Goal: Task Accomplishment & Management: Manage account settings

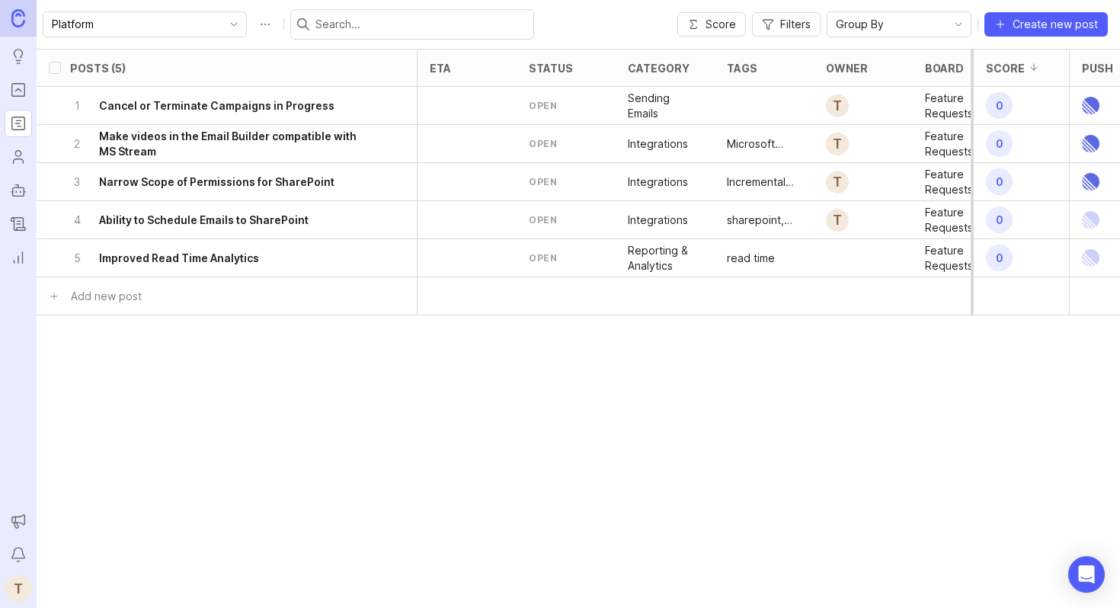
click at [393, 255] on icon "delete post" at bounding box center [395, 258] width 13 height 15
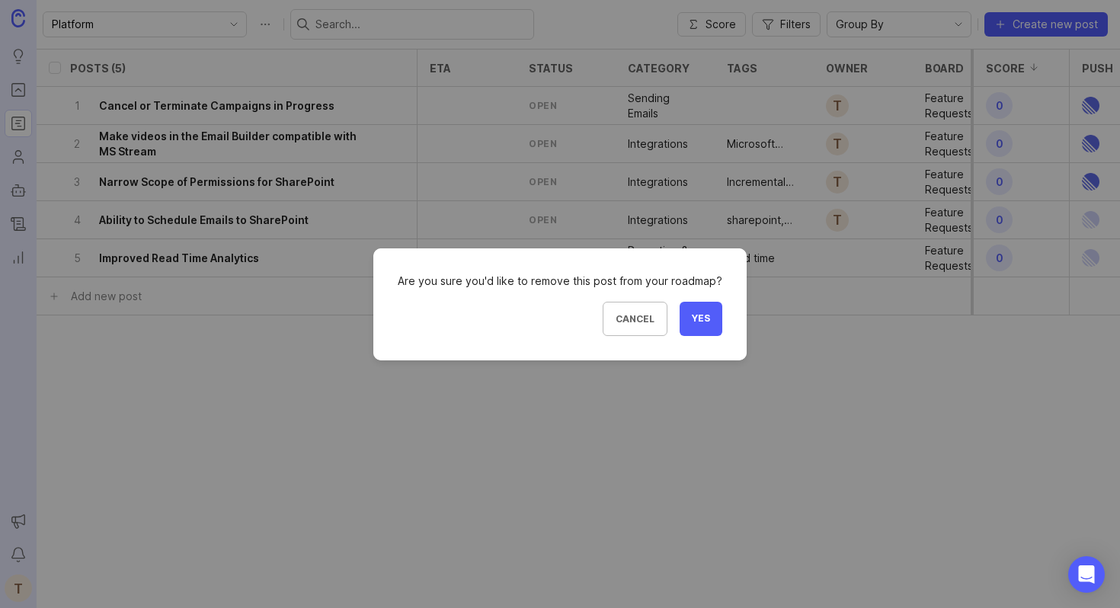
click at [711, 322] on button "Yes" at bounding box center [701, 319] width 43 height 34
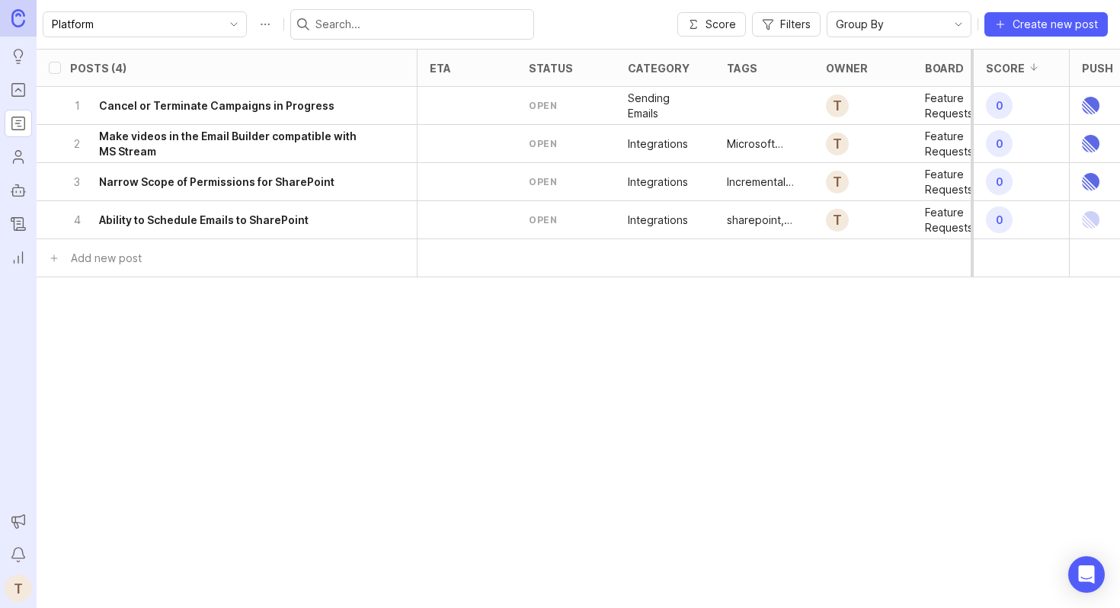
click at [21, 89] on icon "Portal" at bounding box center [18, 90] width 17 height 18
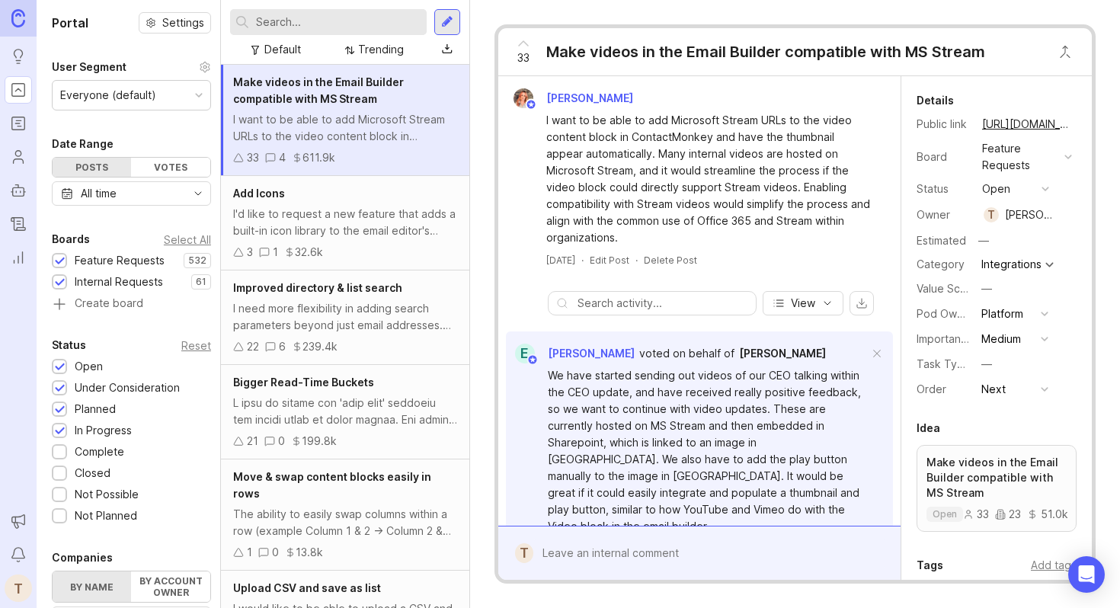
click at [20, 130] on rect "Roadmaps" at bounding box center [18, 123] width 13 height 13
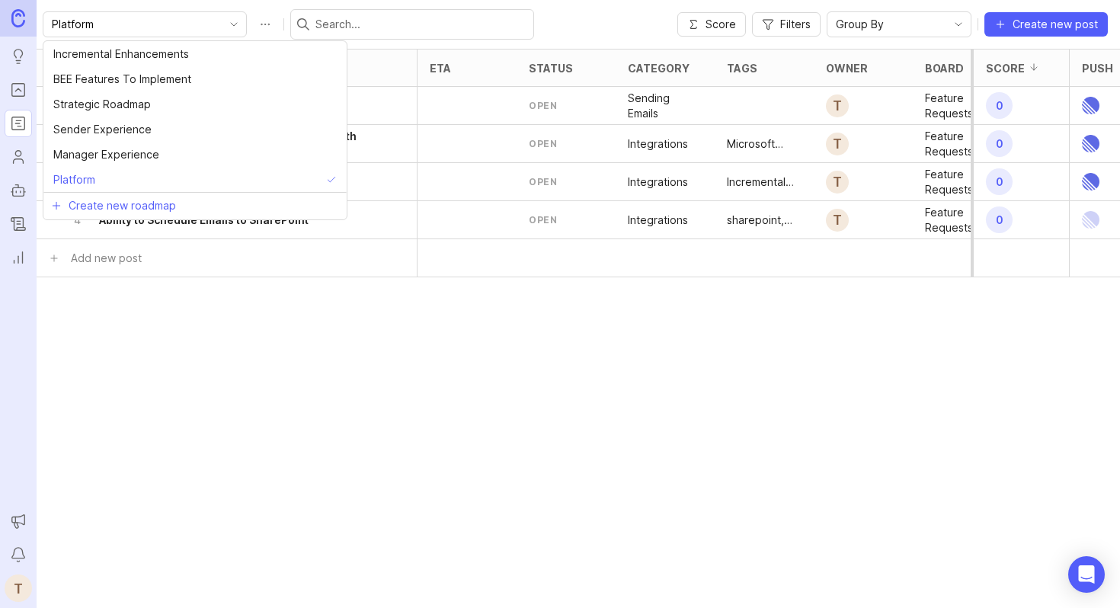
click at [104, 23] on input "Platform" at bounding box center [136, 24] width 168 height 17
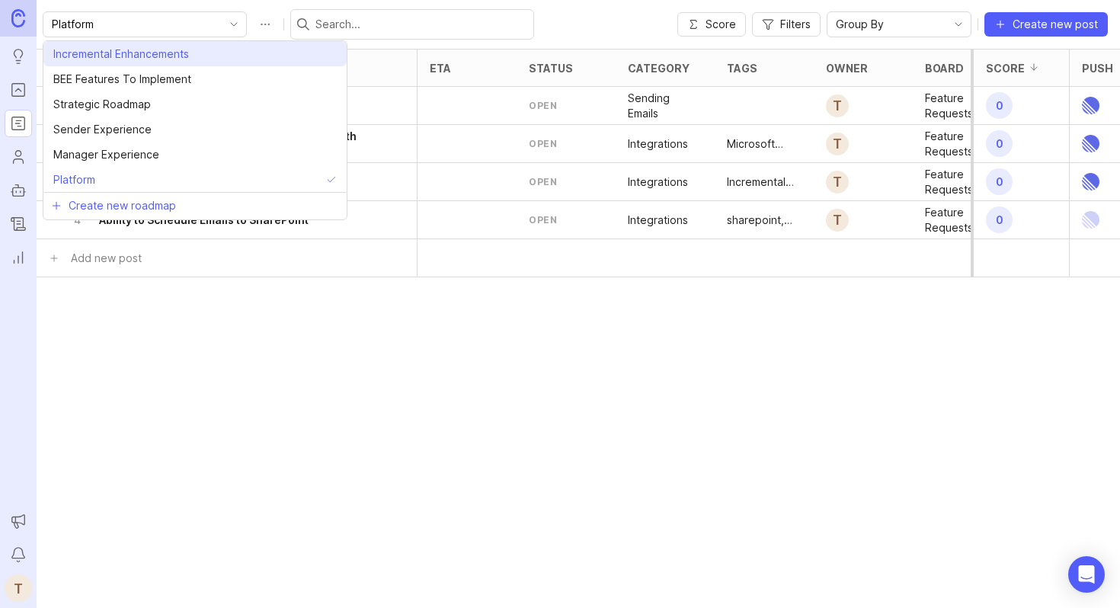
click at [187, 62] on li "Incremental Enhancements" at bounding box center [194, 53] width 303 height 25
type input "Incremental Enhancements"
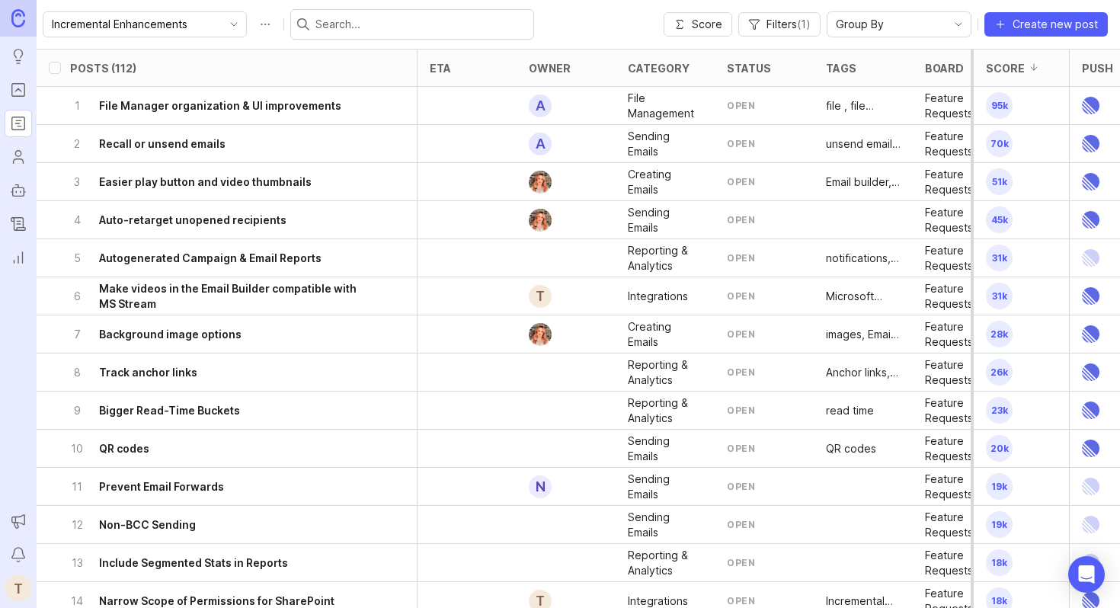
click at [189, 367] on h6 "Track anchor links" at bounding box center [148, 372] width 98 height 15
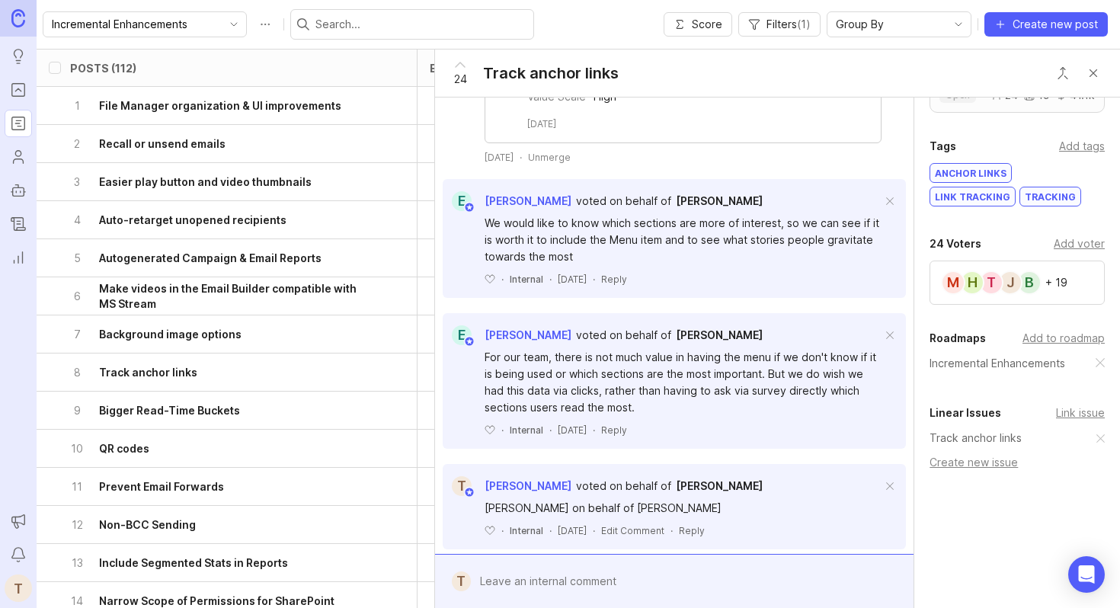
scroll to position [876, 0]
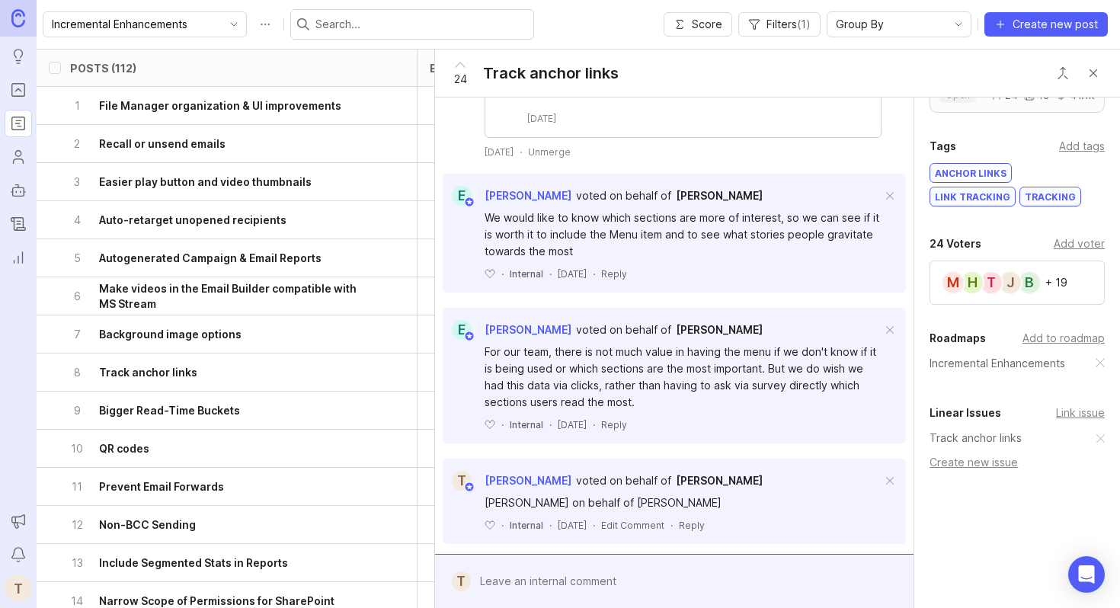
click at [1064, 341] on div "Add to roadmap" at bounding box center [1064, 338] width 82 height 17
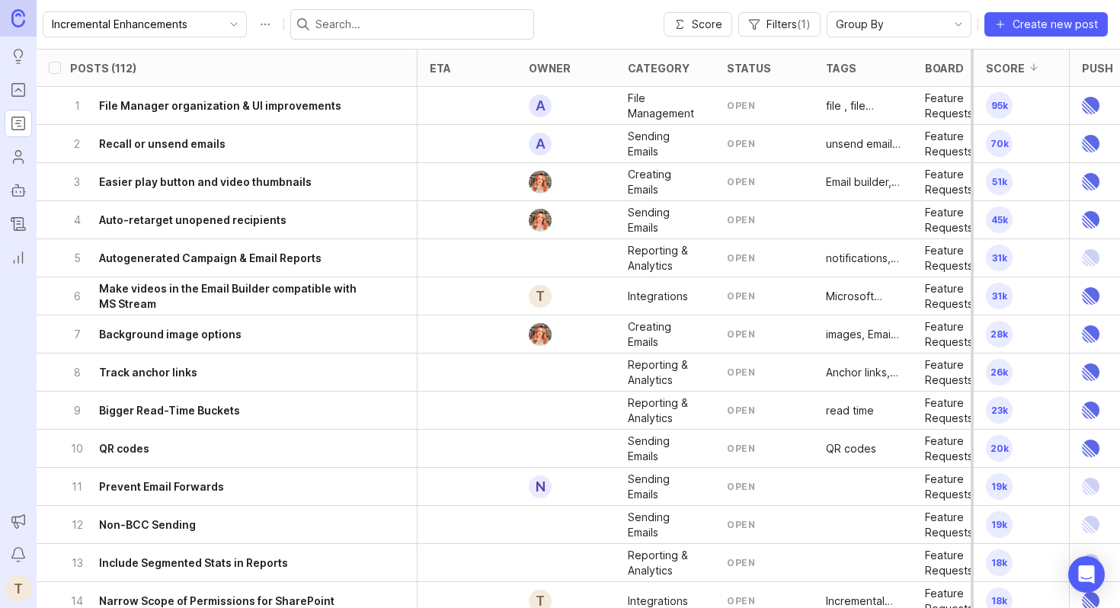
click at [106, 37] on div "Incremental Enhancements" at bounding box center [288, 24] width 491 height 30
click at [110, 30] on input "Incremental Enhancements" at bounding box center [136, 24] width 168 height 17
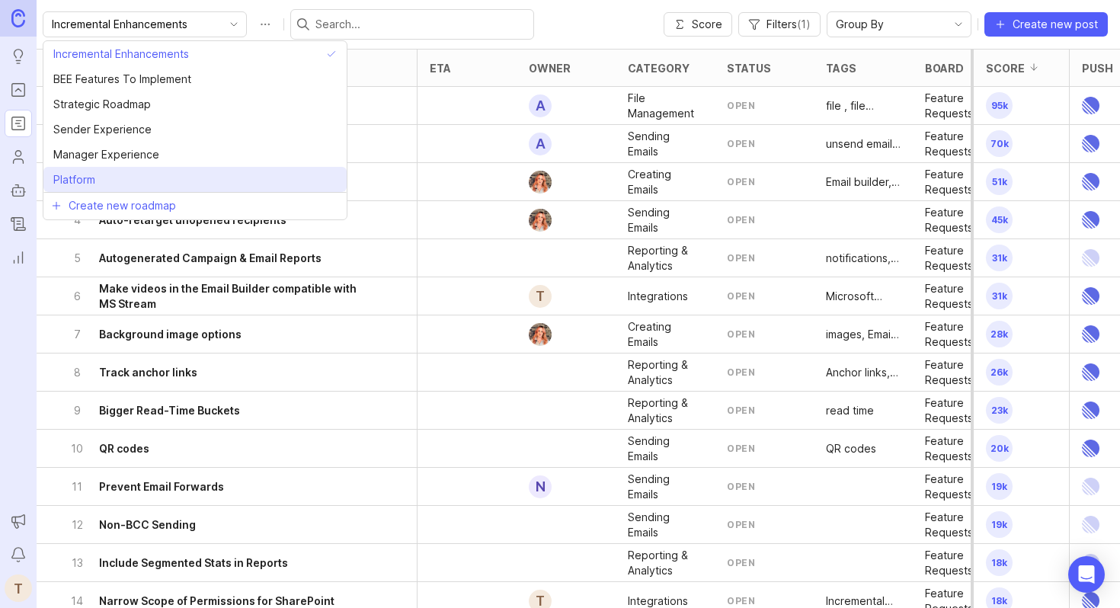
click at [132, 171] on li "Platform" at bounding box center [194, 179] width 303 height 25
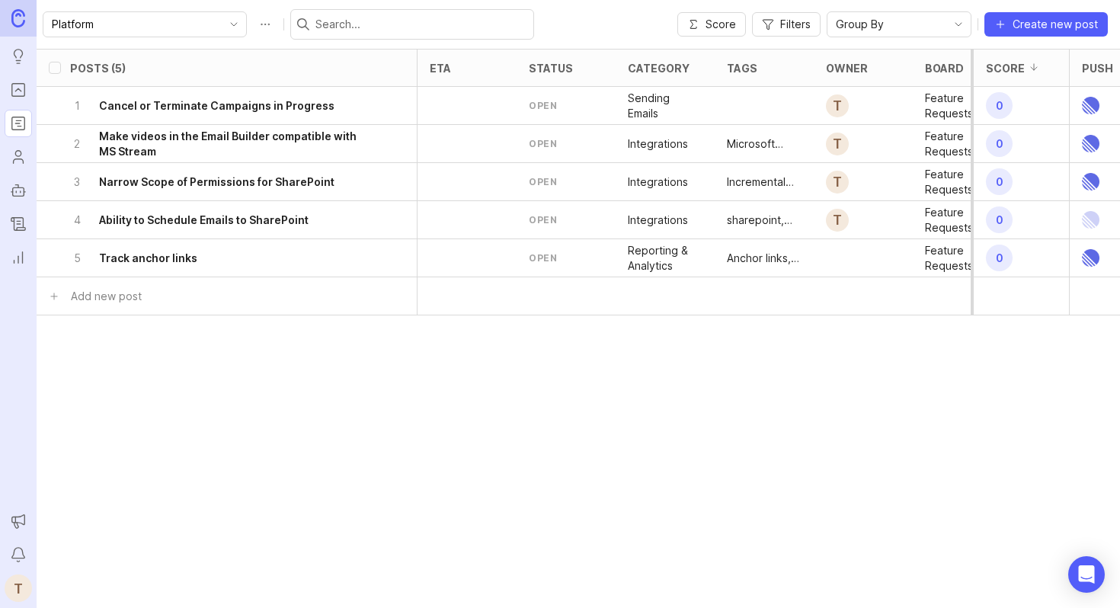
click at [18, 122] on icon "Roadmaps" at bounding box center [18, 123] width 17 height 18
click at [16, 143] on link "Users" at bounding box center [18, 156] width 27 height 27
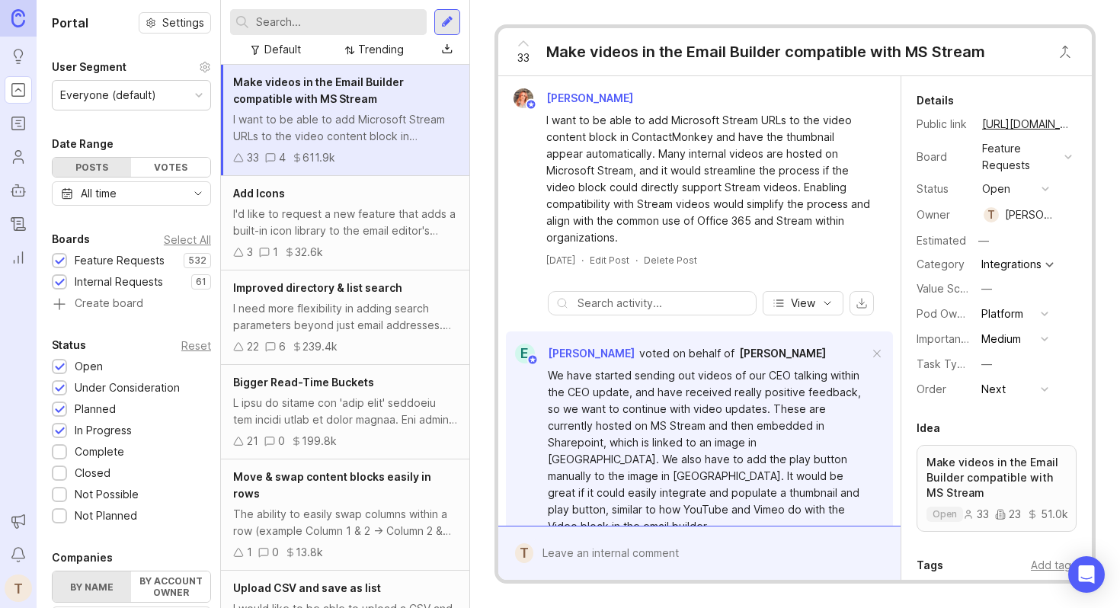
click at [301, 20] on input "text" at bounding box center [338, 22] width 165 height 17
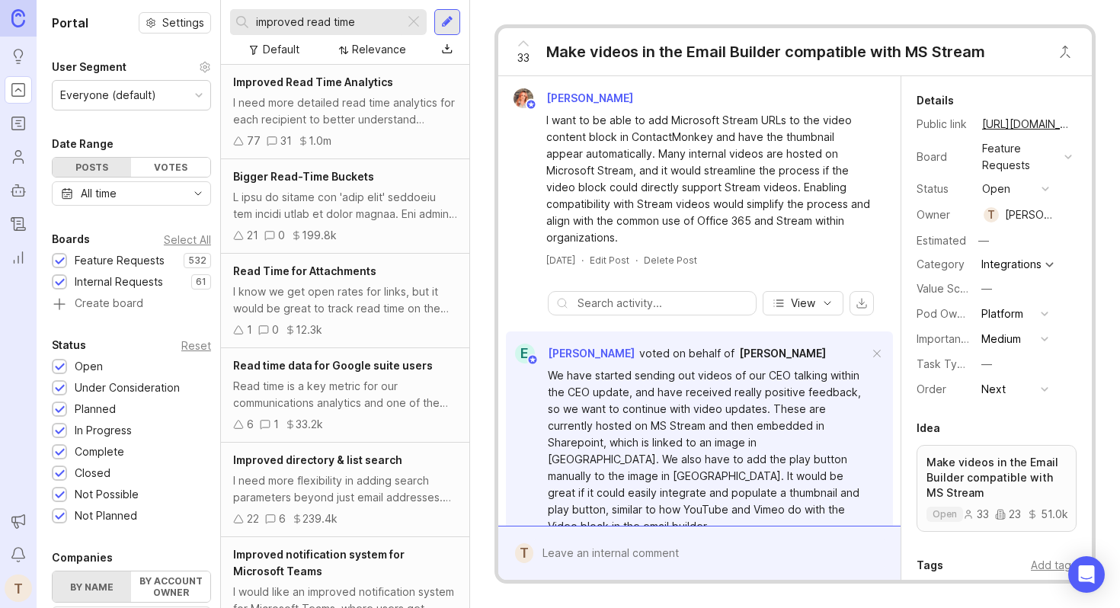
type input "improved read time"
click at [379, 135] on div "77 31 1.0m" at bounding box center [345, 141] width 224 height 17
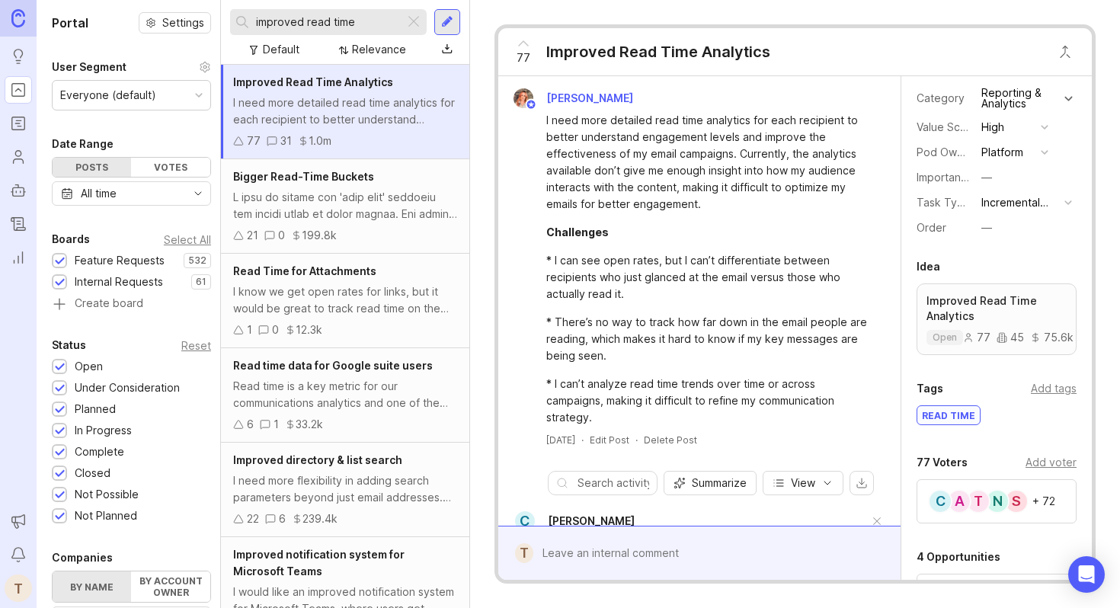
scroll to position [472, 0]
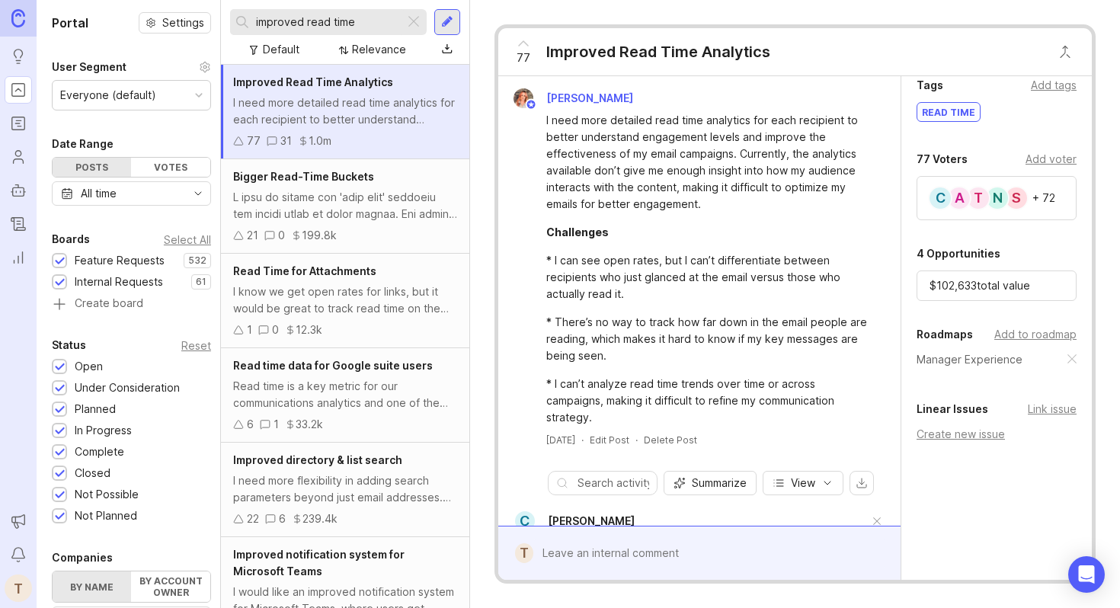
click at [1039, 335] on div "Add to roadmap" at bounding box center [1035, 334] width 82 height 17
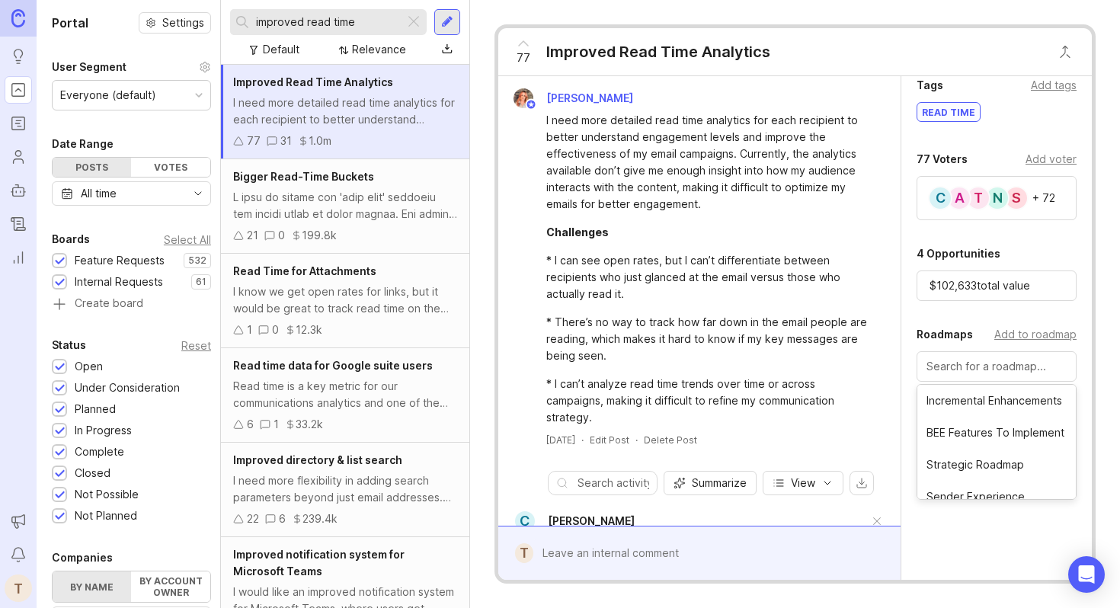
click at [1015, 309] on div "Details Public link https://feedback.contactmonkey.com/feature-requests/p/impro…" at bounding box center [996, 113] width 190 height 1019
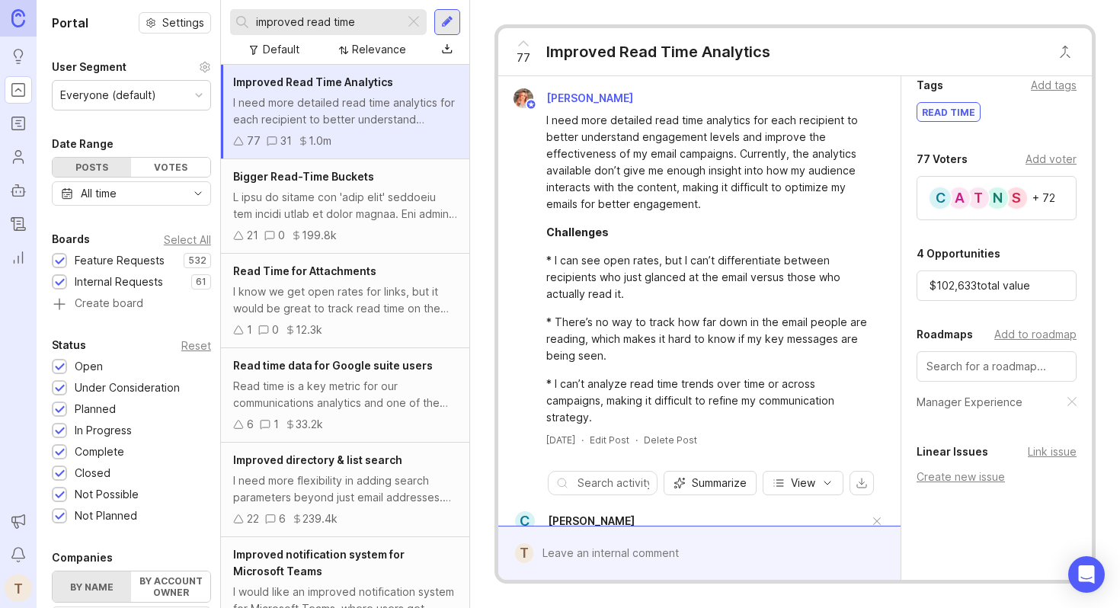
click at [1023, 336] on div "Add to roadmap" at bounding box center [1035, 334] width 82 height 17
click at [1007, 338] on div "Add to roadmap" at bounding box center [1035, 334] width 82 height 17
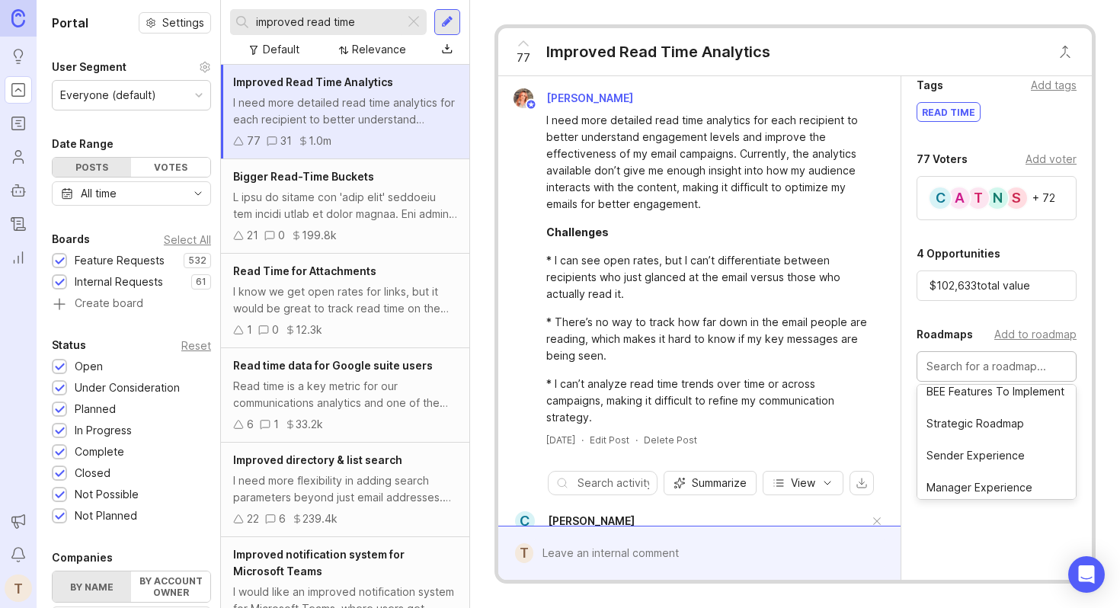
scroll to position [78, 0]
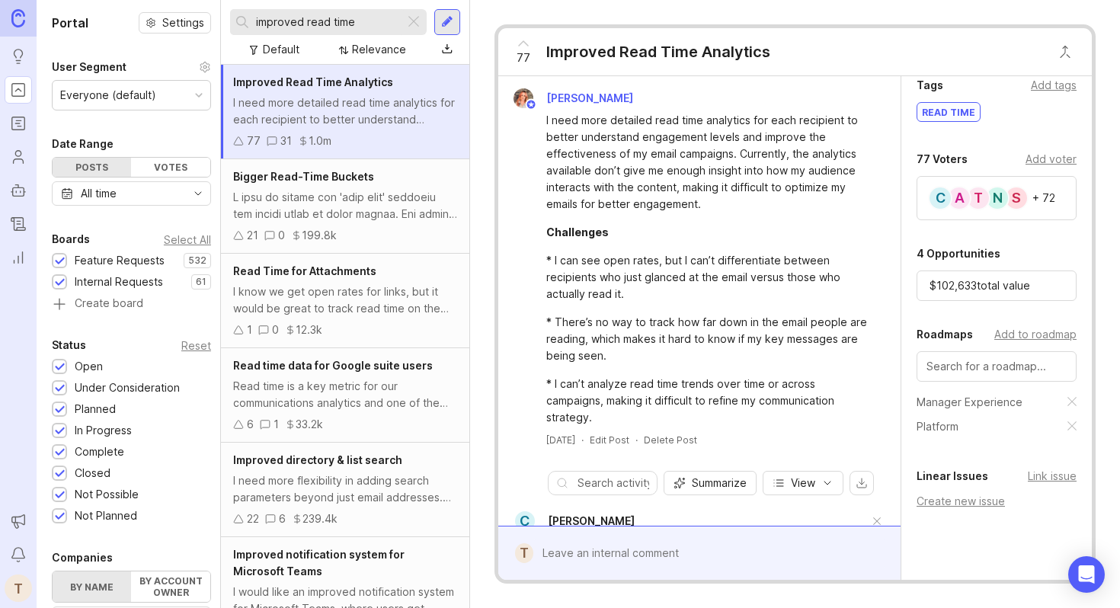
click at [17, 119] on icon "Roadmaps" at bounding box center [18, 123] width 17 height 18
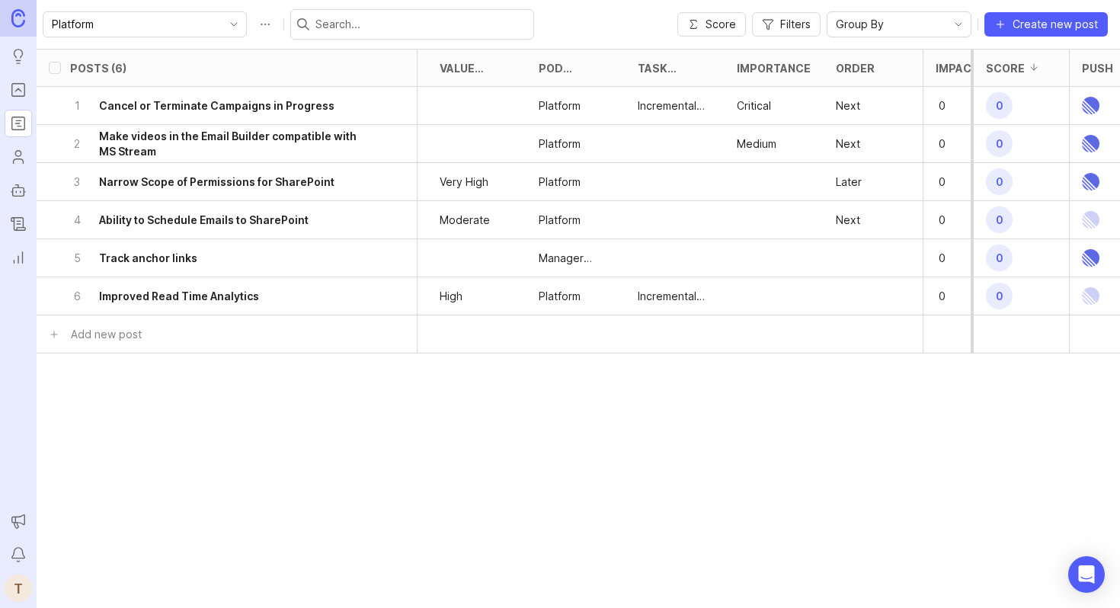
scroll to position [0, 587]
click at [840, 104] on p "Next" at bounding box center [846, 105] width 24 height 15
click at [860, 91] on div "Next" at bounding box center [870, 106] width 99 height 38
click at [251, 102] on h6 "Cancel or Terminate Campaigns in Progress" at bounding box center [216, 105] width 235 height 15
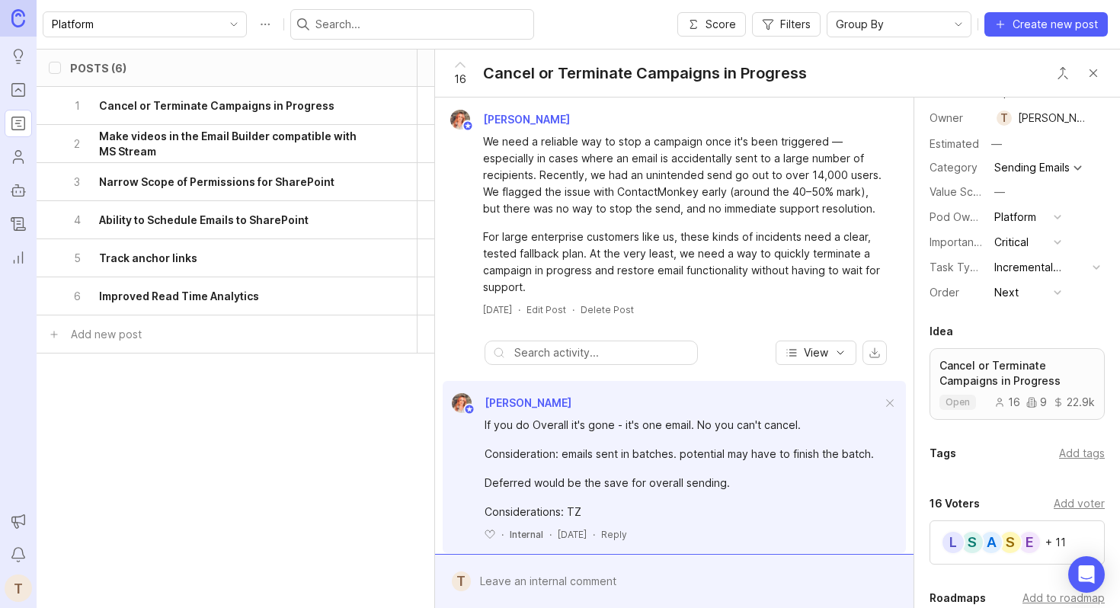
scroll to position [123, 0]
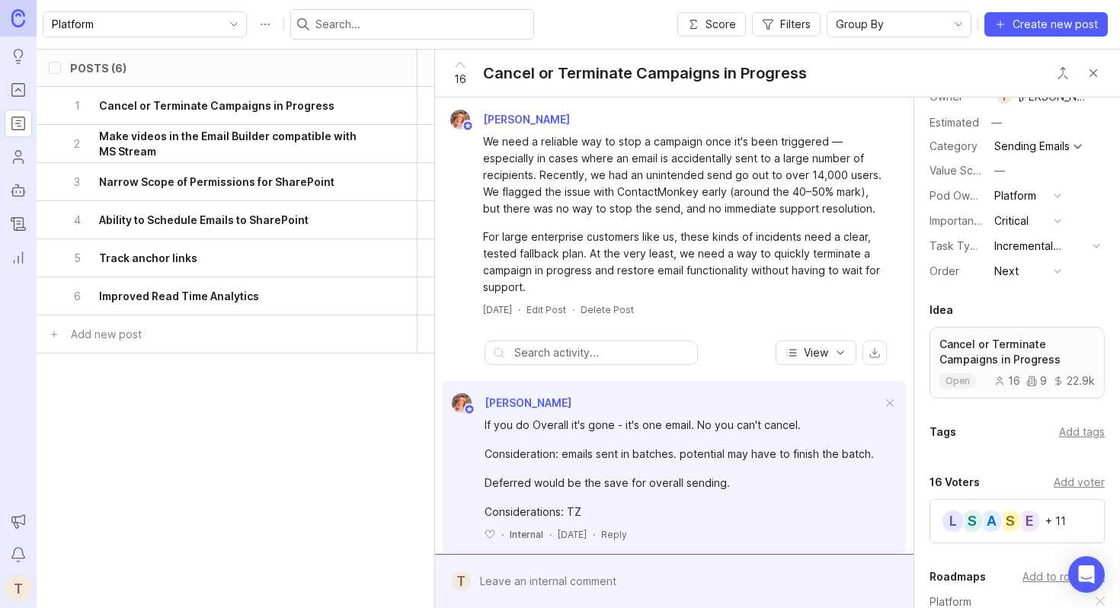
click at [1046, 273] on button "Next" at bounding box center [1028, 271] width 76 height 20
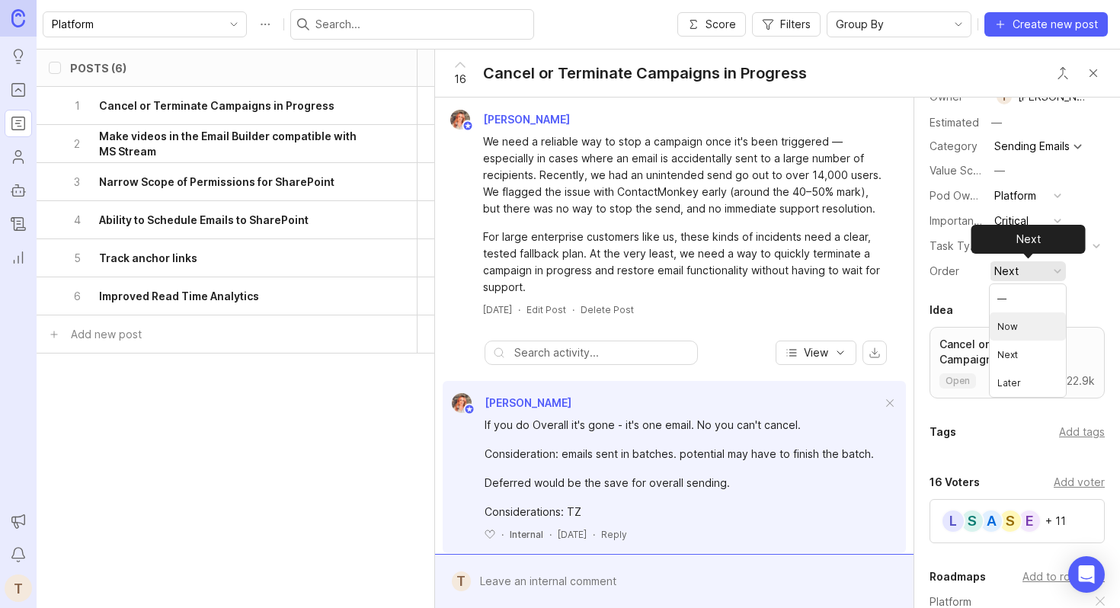
click at [1020, 333] on li "Now" at bounding box center [1028, 326] width 76 height 28
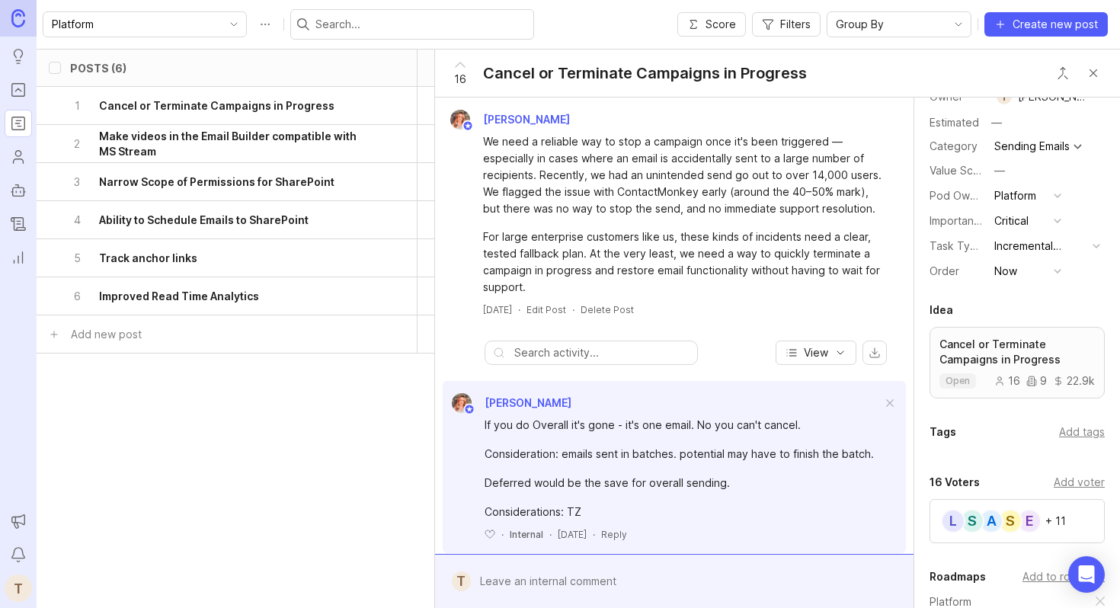
click at [370, 424] on div "Posts (6) eta status category tags owner board Value Scale Pod Ownership Task T…" at bounding box center [408, 267] width 1917 height 437
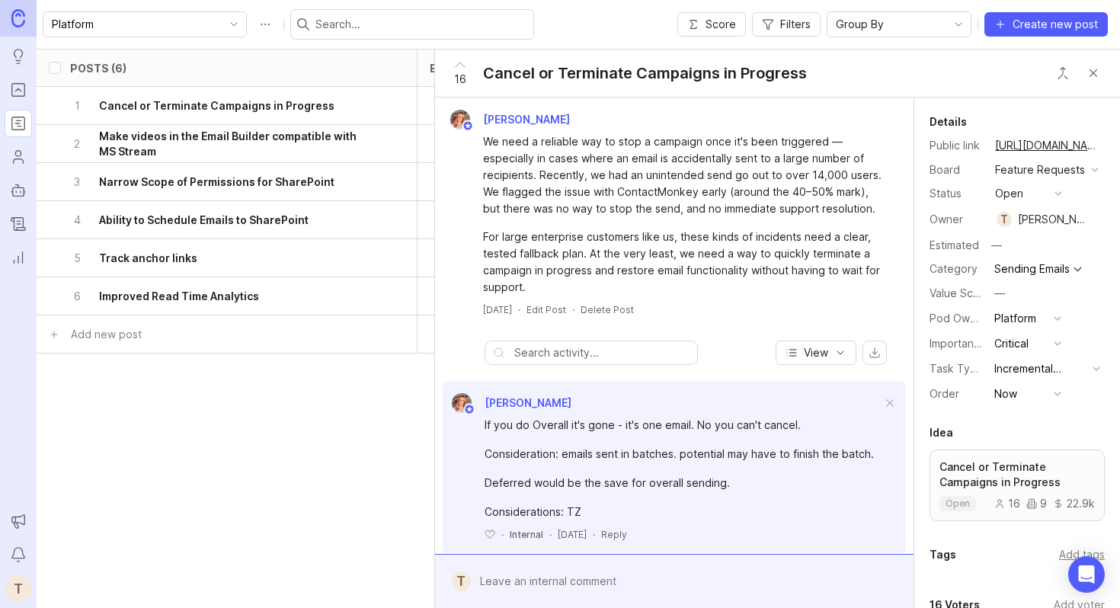
click at [1092, 72] on button "Close button" at bounding box center [1093, 73] width 30 height 30
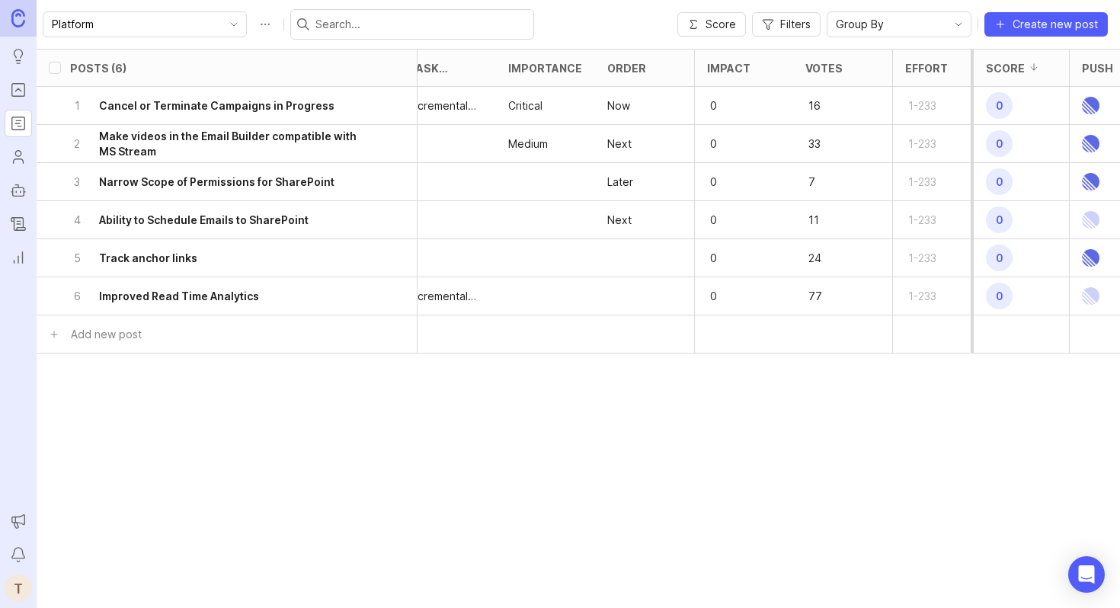
scroll to position [0, 837]
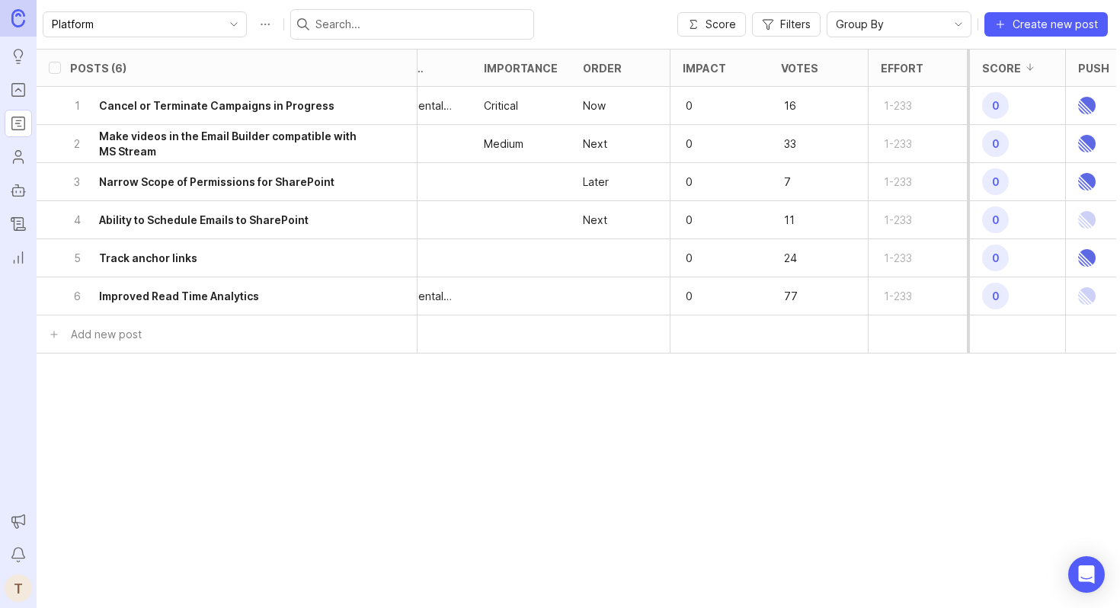
click at [336, 189] on div "3 Narrow Scope of Permissions for SharePoint" at bounding box center [222, 181] width 304 height 37
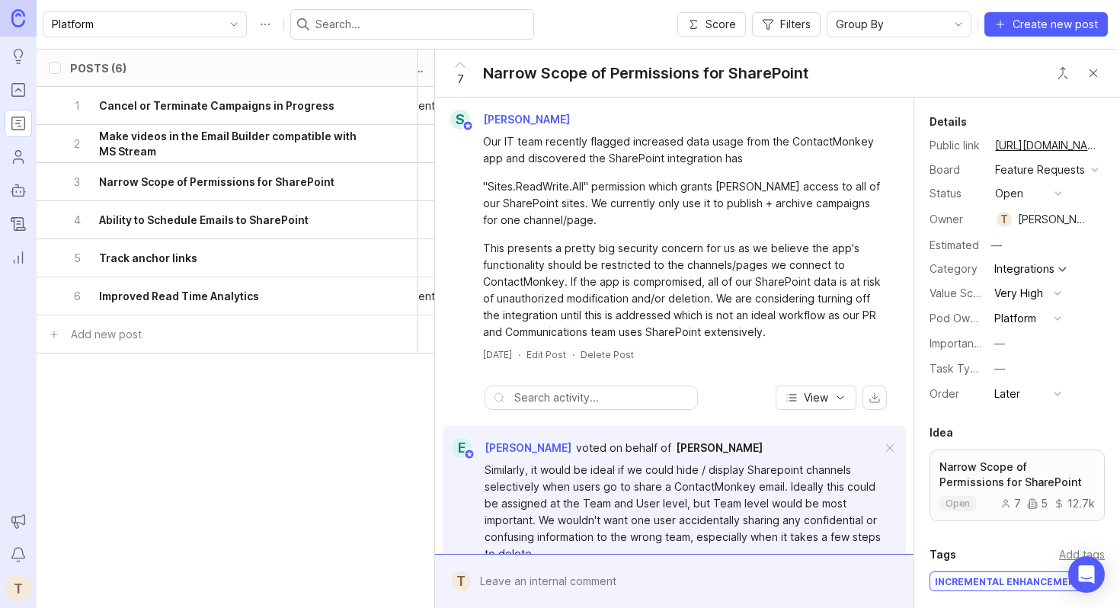
click at [334, 189] on div "3 Narrow Scope of Permissions for SharePoint" at bounding box center [222, 181] width 304 height 37
click at [344, 226] on div "4 Ability to Schedule Emails to SharePoint" at bounding box center [222, 219] width 304 height 37
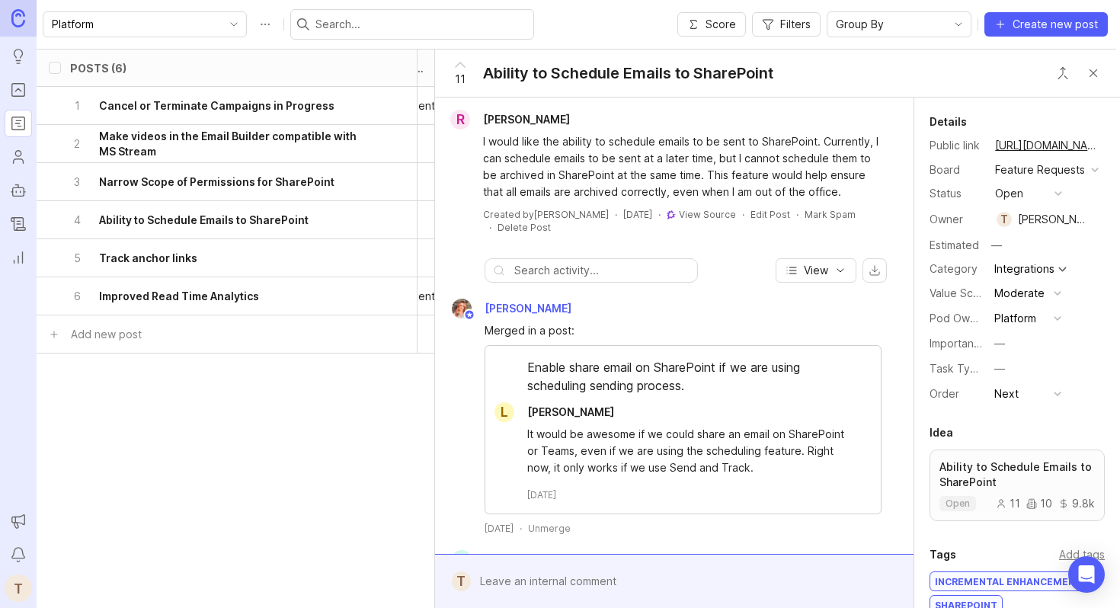
click at [219, 265] on div "5 Track anchor links" at bounding box center [222, 257] width 304 height 37
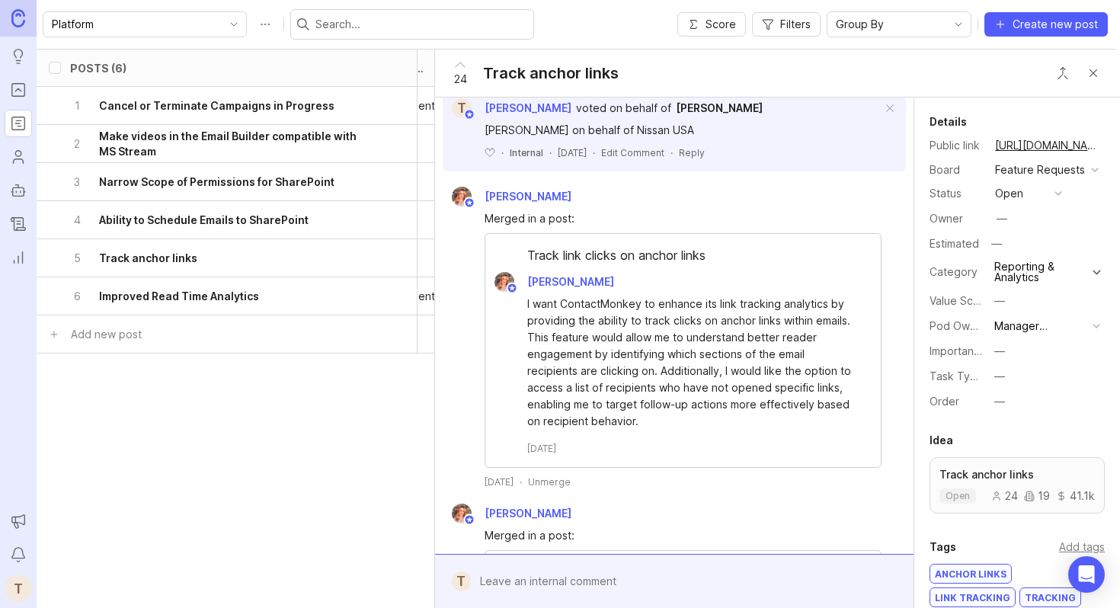
scroll to position [1357, 0]
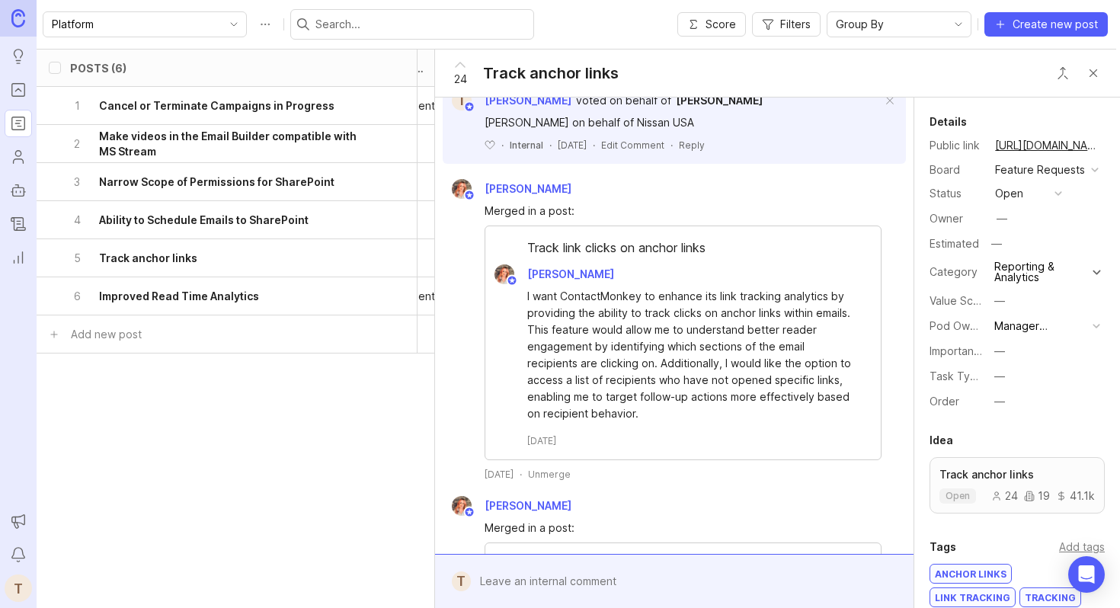
click at [210, 465] on div "Posts (6) eta status category tags owner board Value Scale Pod Ownership Task T…" at bounding box center [157, 267] width 1917 height 437
click at [1096, 72] on button "Close button" at bounding box center [1093, 73] width 30 height 30
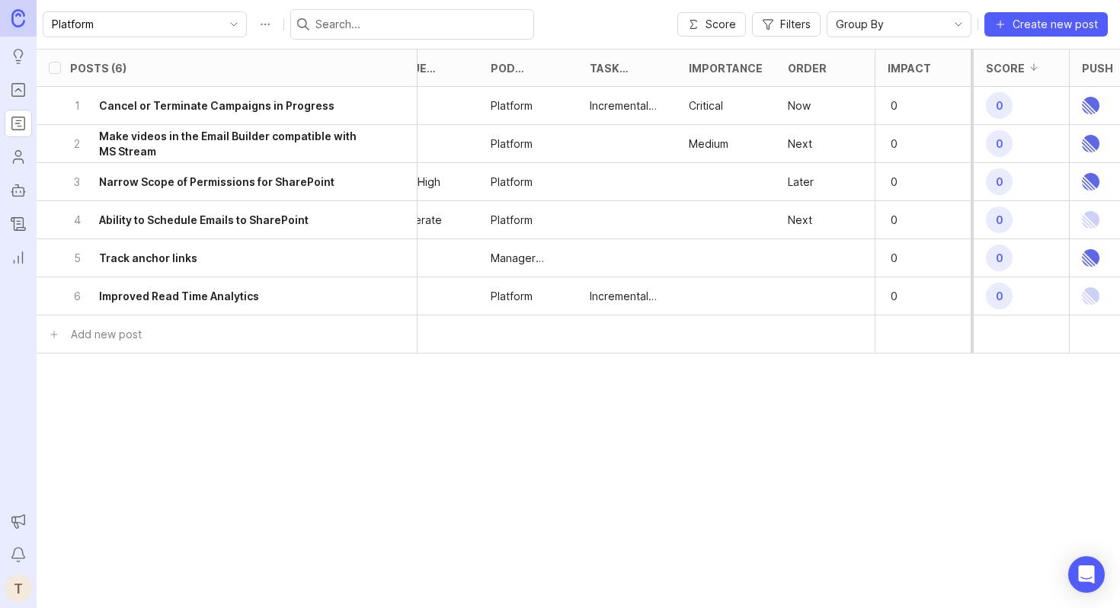
scroll to position [0, 643]
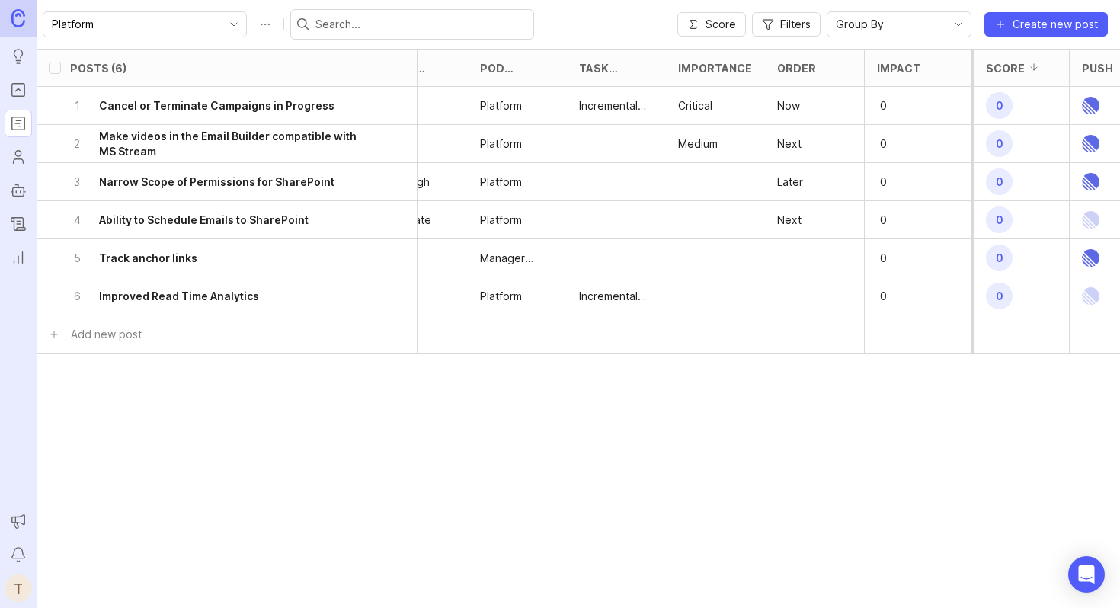
click at [824, 66] on icon at bounding box center [825, 67] width 11 height 11
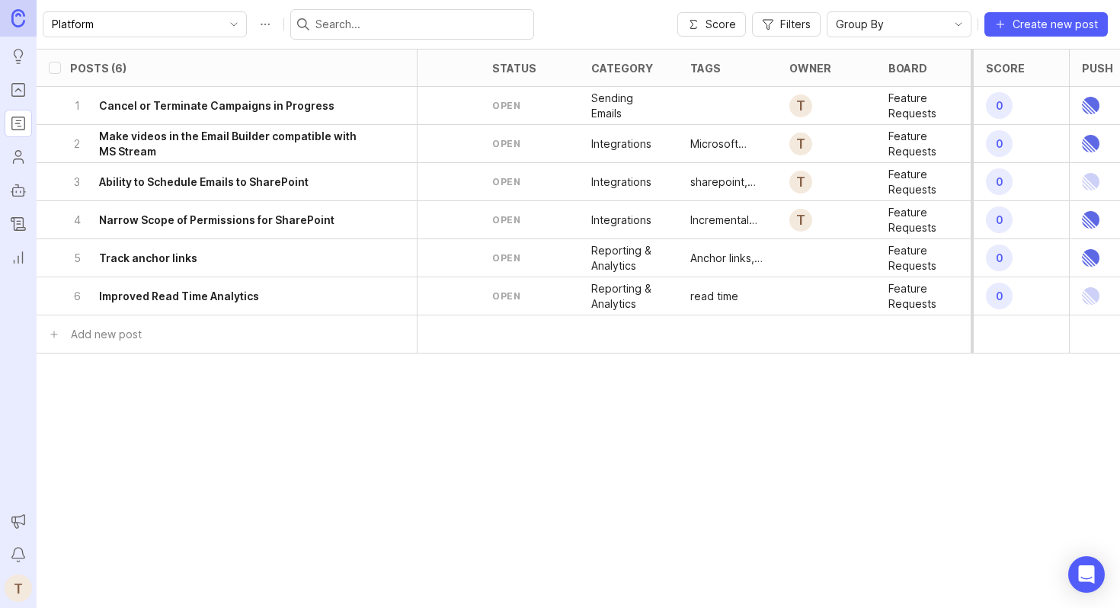
scroll to position [0, 0]
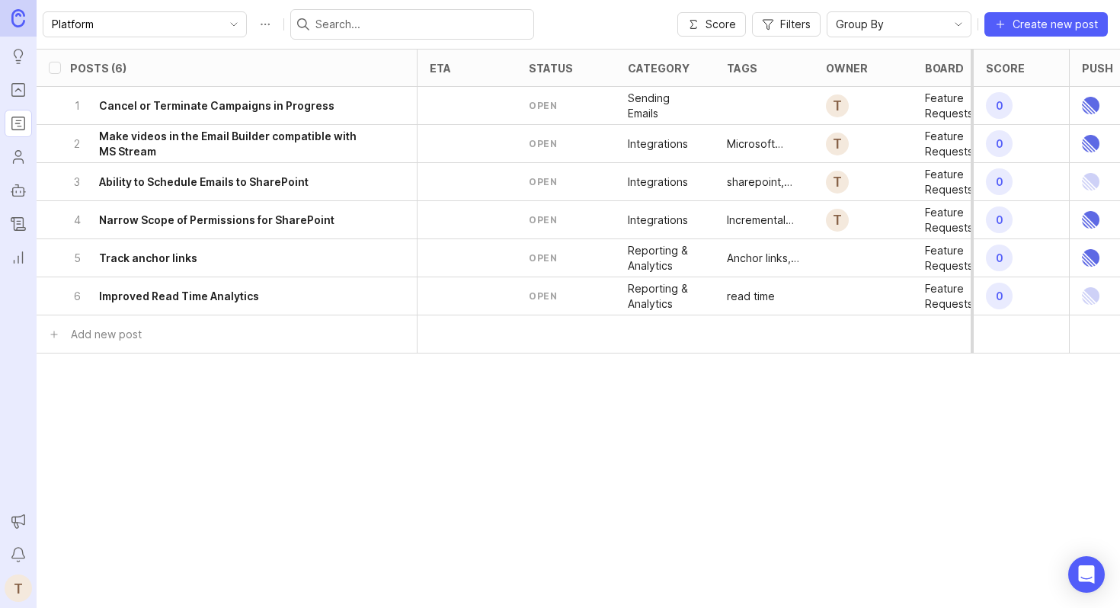
click at [308, 305] on div "6 Improved Read Time Analytics" at bounding box center [222, 295] width 304 height 37
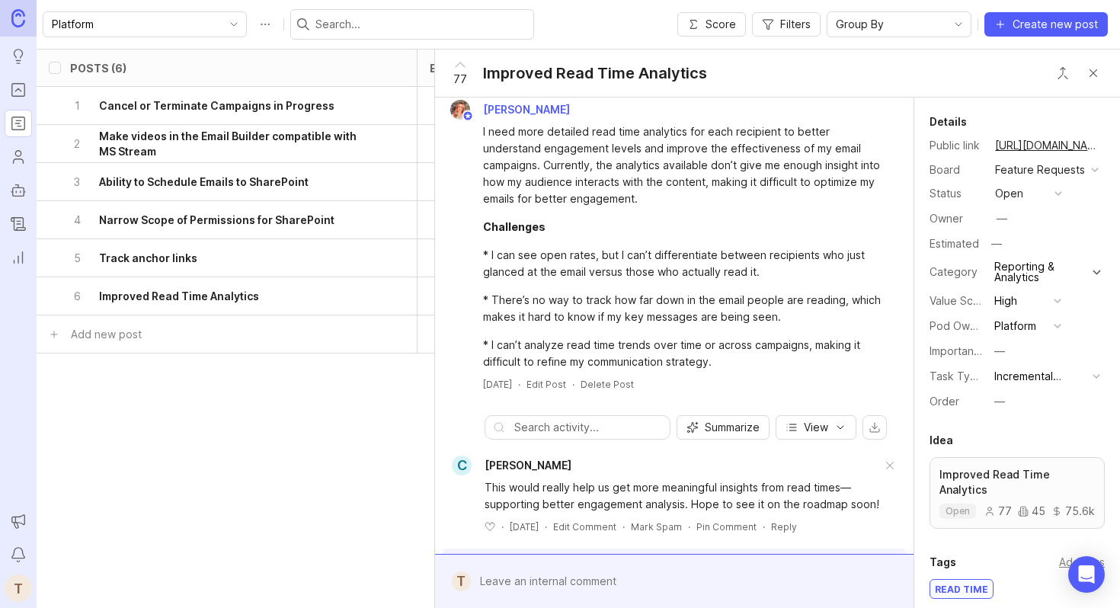
scroll to position [11, 0]
click at [312, 430] on div "Posts (6) eta status category tags owner board Value Scale Pod Ownership Task T…" at bounding box center [995, 267] width 1917 height 437
click at [1090, 75] on button "Close button" at bounding box center [1093, 73] width 30 height 30
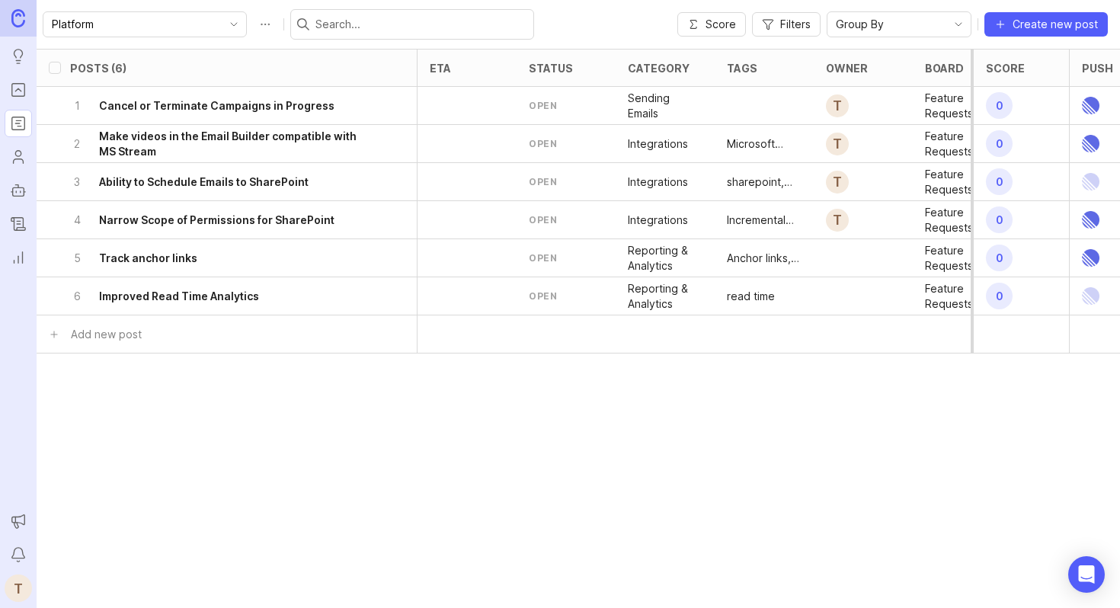
click at [262, 274] on div "5 Track anchor links" at bounding box center [222, 257] width 304 height 37
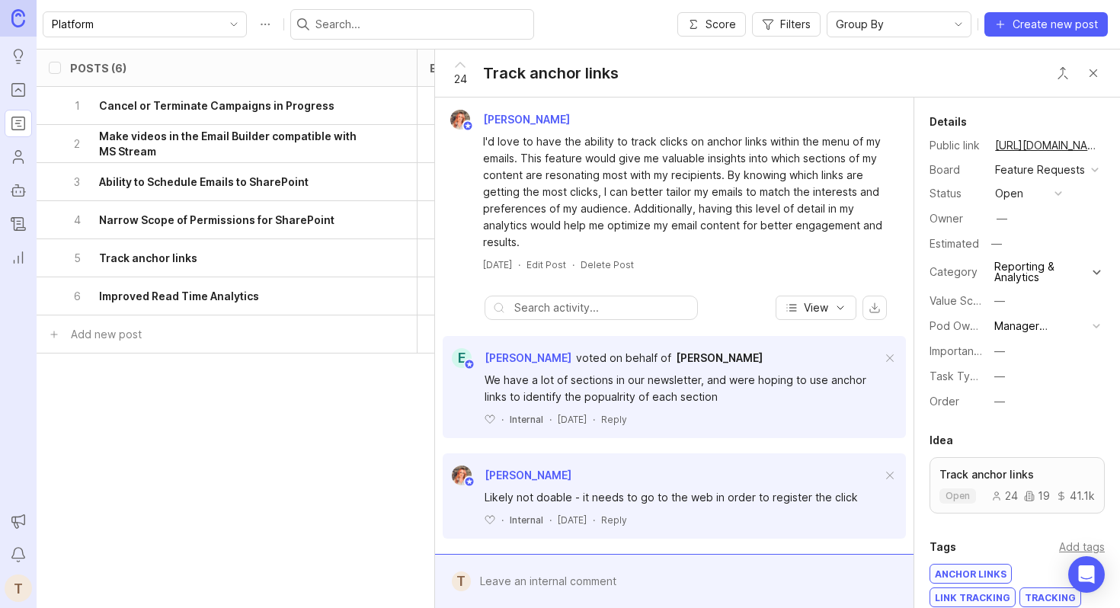
click at [255, 295] on h6 "Improved Read Time Analytics" at bounding box center [179, 296] width 160 height 15
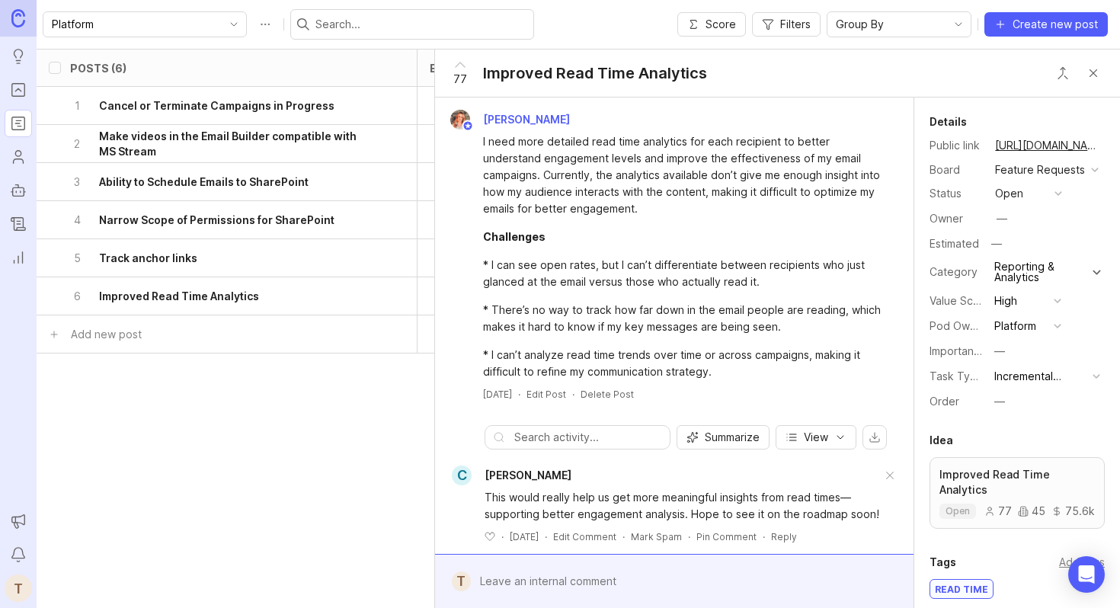
click at [293, 414] on div "Posts (6) eta status category tags owner board Value Scale Pod Ownership Task T…" at bounding box center [995, 267] width 1917 height 437
click at [1096, 75] on button "Close button" at bounding box center [1093, 73] width 30 height 30
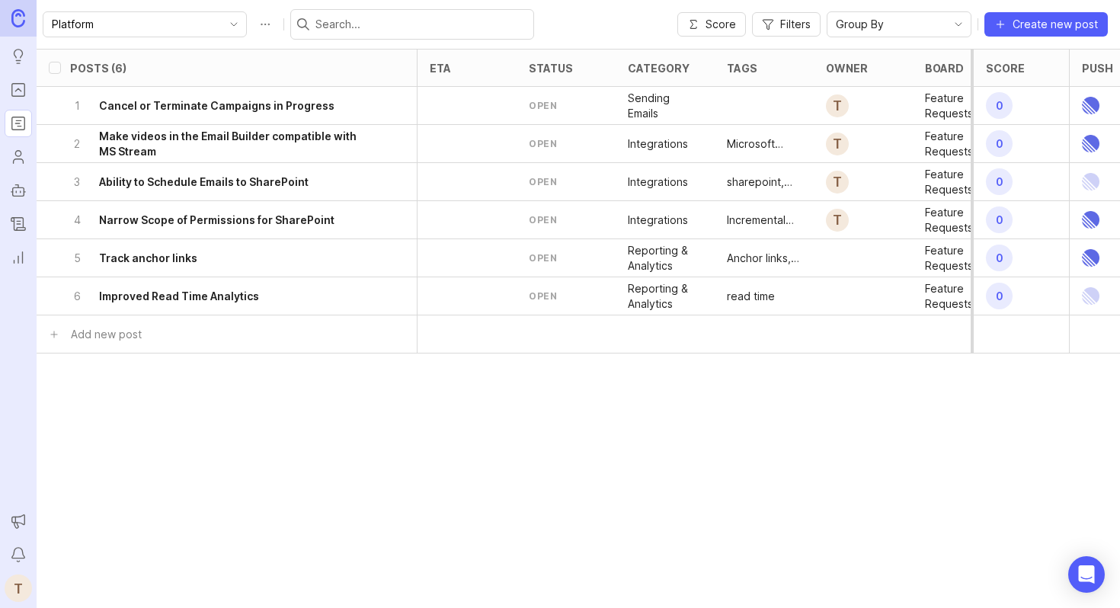
click at [319, 135] on h6 "Make videos in the Email Builder compatible with MS Stream" at bounding box center [236, 144] width 275 height 30
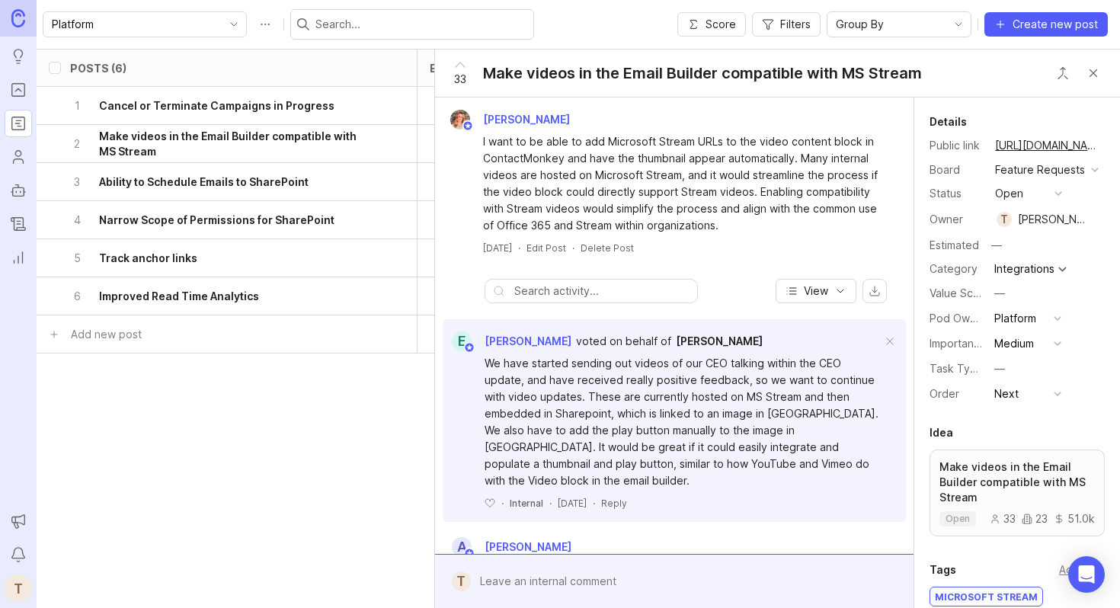
click at [1095, 72] on button "Close button" at bounding box center [1093, 73] width 30 height 30
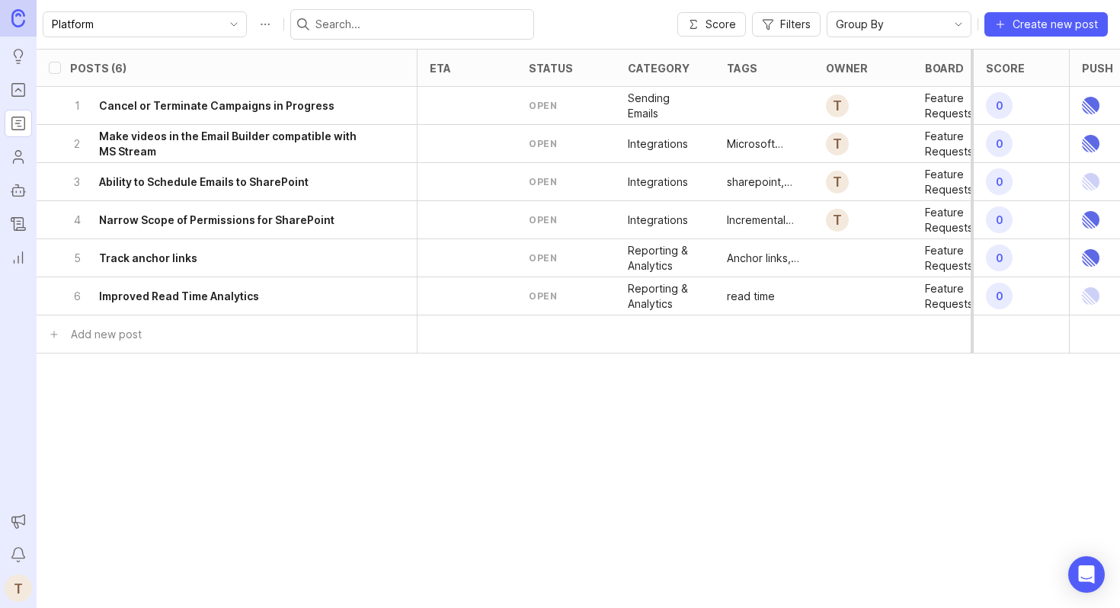
click at [294, 99] on h6 "Cancel or Terminate Campaigns in Progress" at bounding box center [216, 105] width 235 height 15
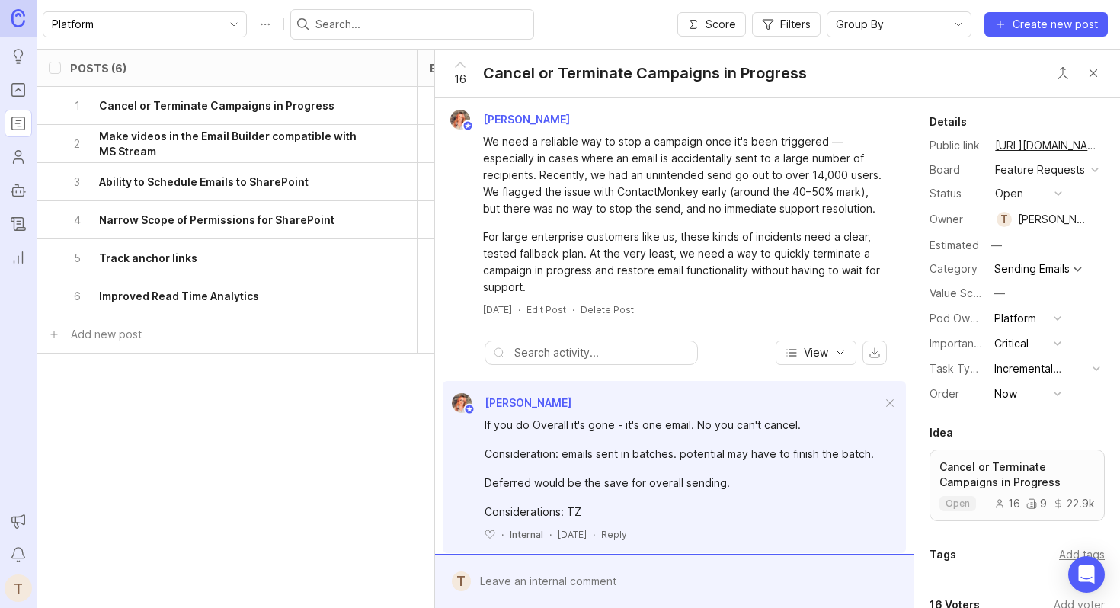
click at [1091, 72] on button "Close button" at bounding box center [1093, 73] width 30 height 30
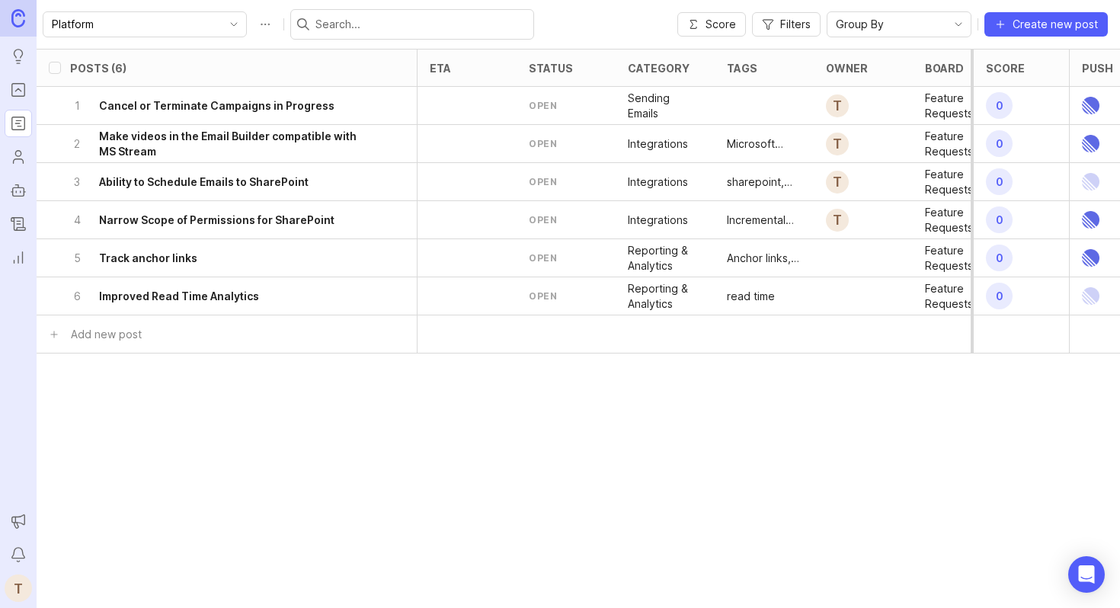
click at [163, 148] on h6 "Make videos in the Email Builder compatible with MS Stream" at bounding box center [236, 144] width 275 height 30
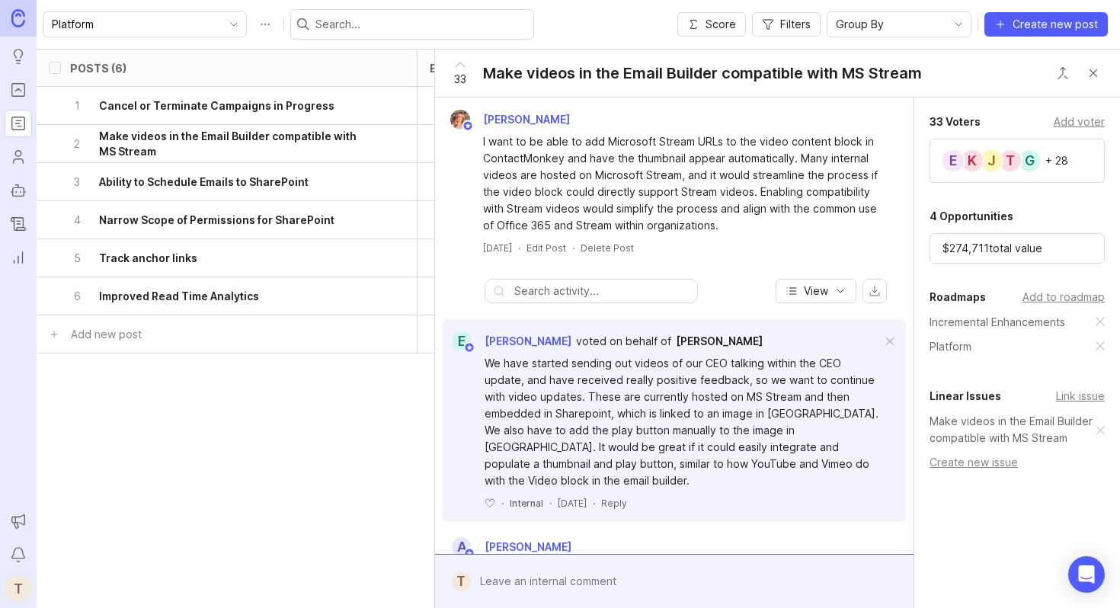
click at [1094, 71] on button "Close button" at bounding box center [1093, 73] width 30 height 30
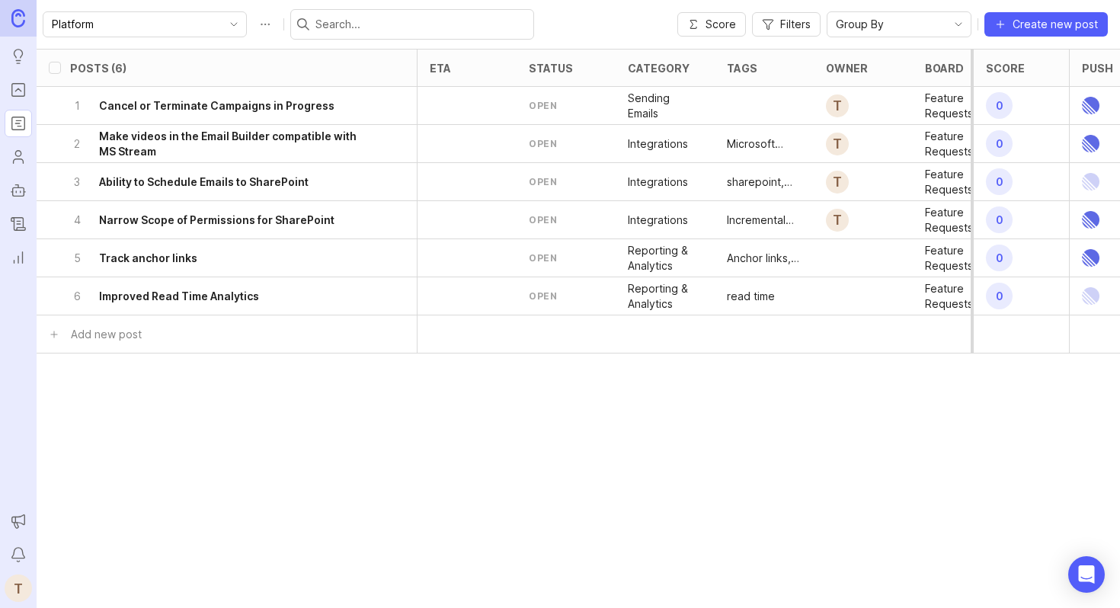
click at [197, 184] on h6 "Ability to Schedule Emails to SharePoint" at bounding box center [204, 181] width 210 height 15
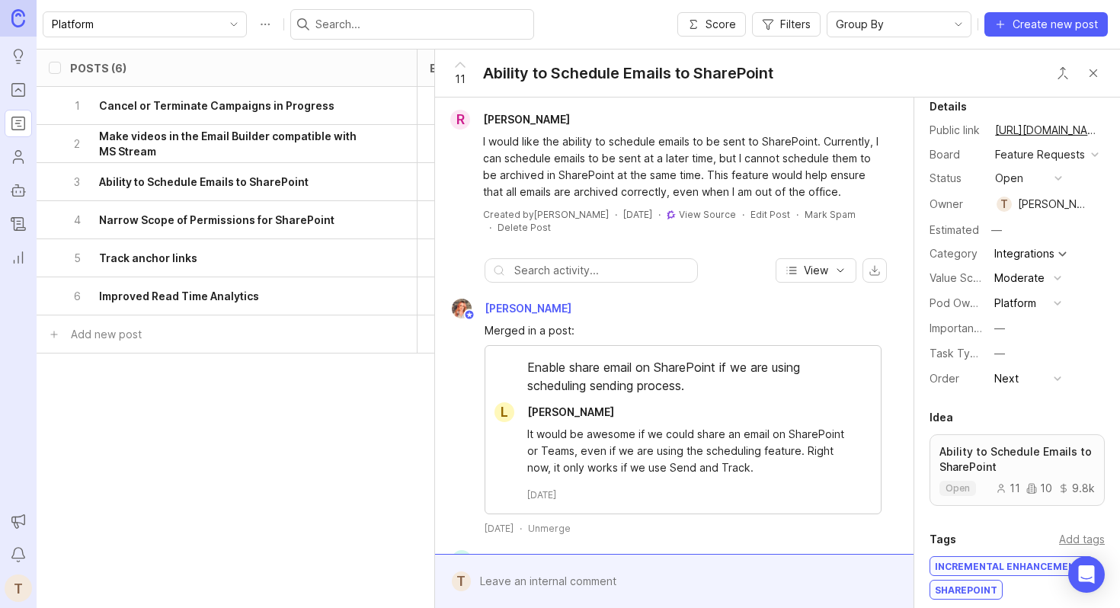
click at [1093, 70] on button "Close button" at bounding box center [1093, 73] width 30 height 30
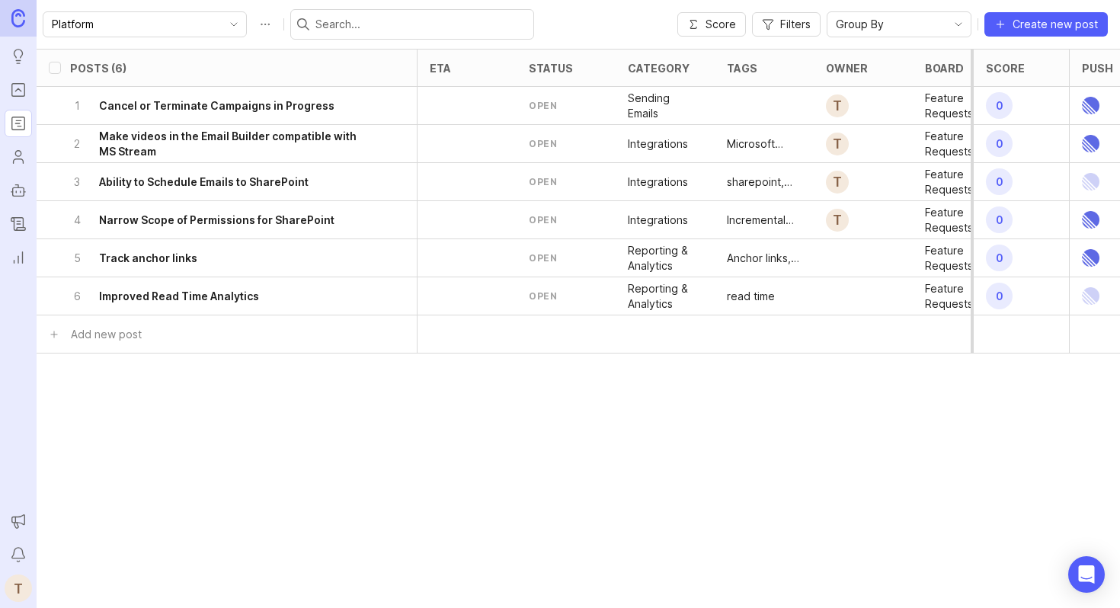
click at [197, 261] on div "5 Track anchor links" at bounding box center [222, 257] width 304 height 37
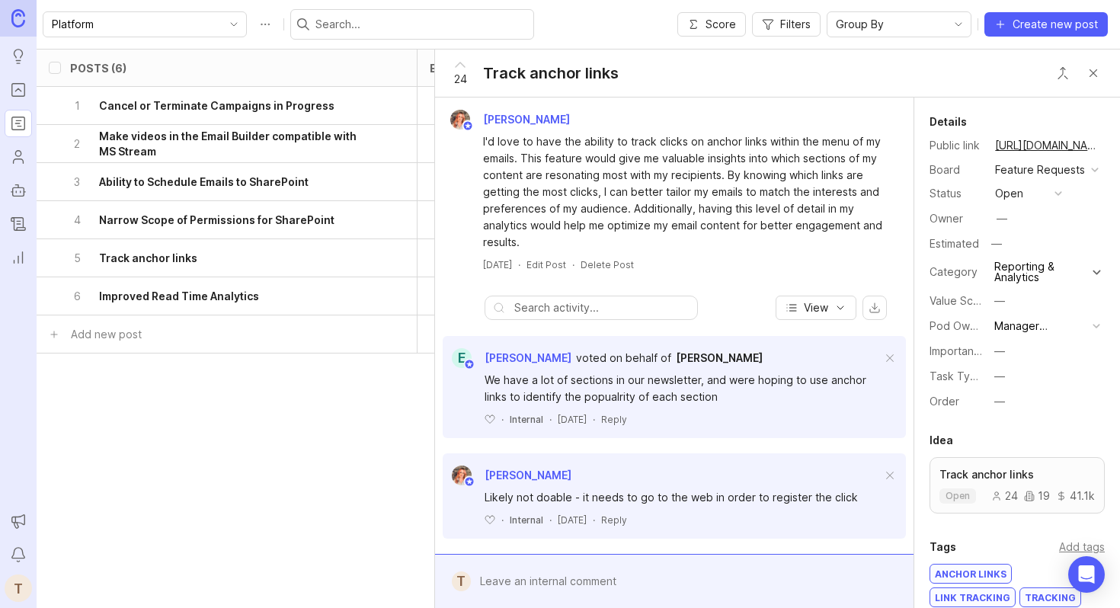
click at [1056, 196] on div "button" at bounding box center [1059, 194] width 8 height 8
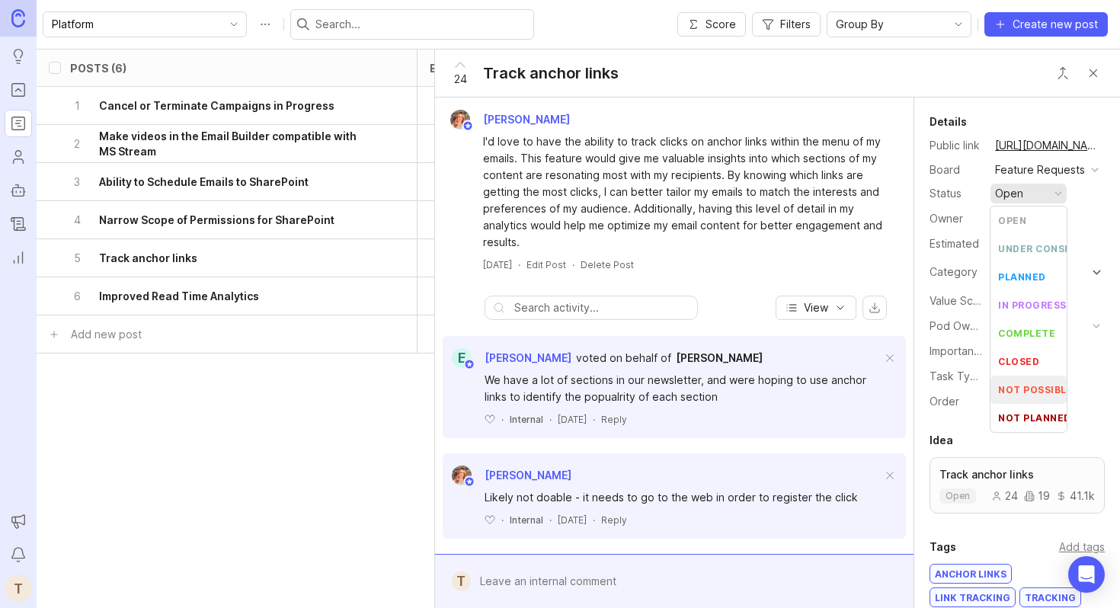
click at [562, 496] on div "Likely not doable - it needs to go to the web in order to register the click" at bounding box center [683, 497] width 397 height 17
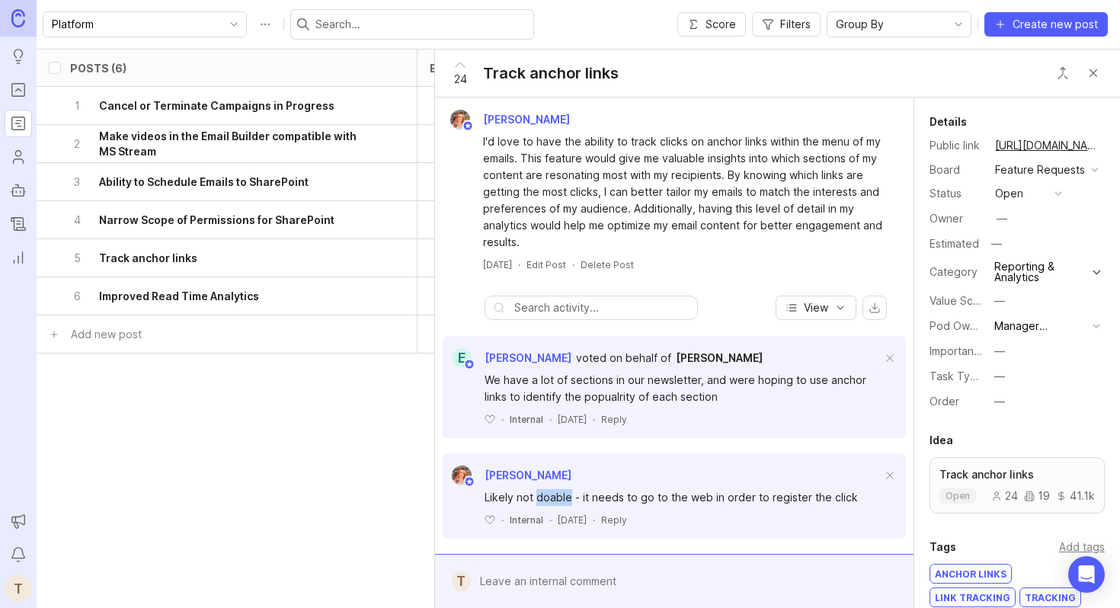
click at [562, 496] on div "Likely not doable - it needs to go to the web in order to register the click" at bounding box center [683, 497] width 397 height 17
click at [1026, 187] on button "open" at bounding box center [1029, 194] width 76 height 20
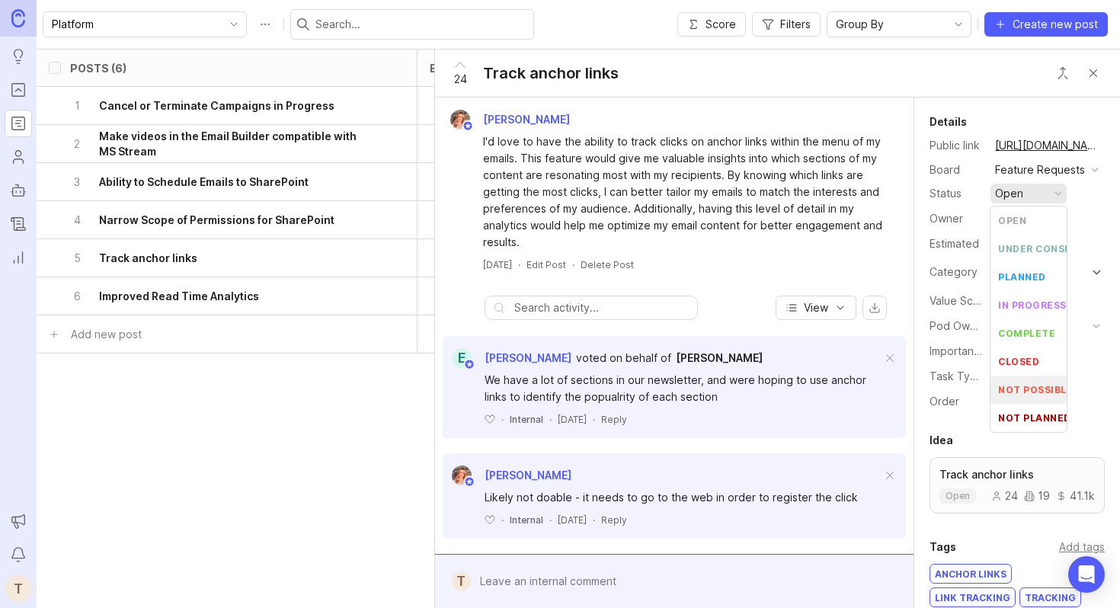
click at [1047, 393] on div "not possible" at bounding box center [1035, 389] width 75 height 13
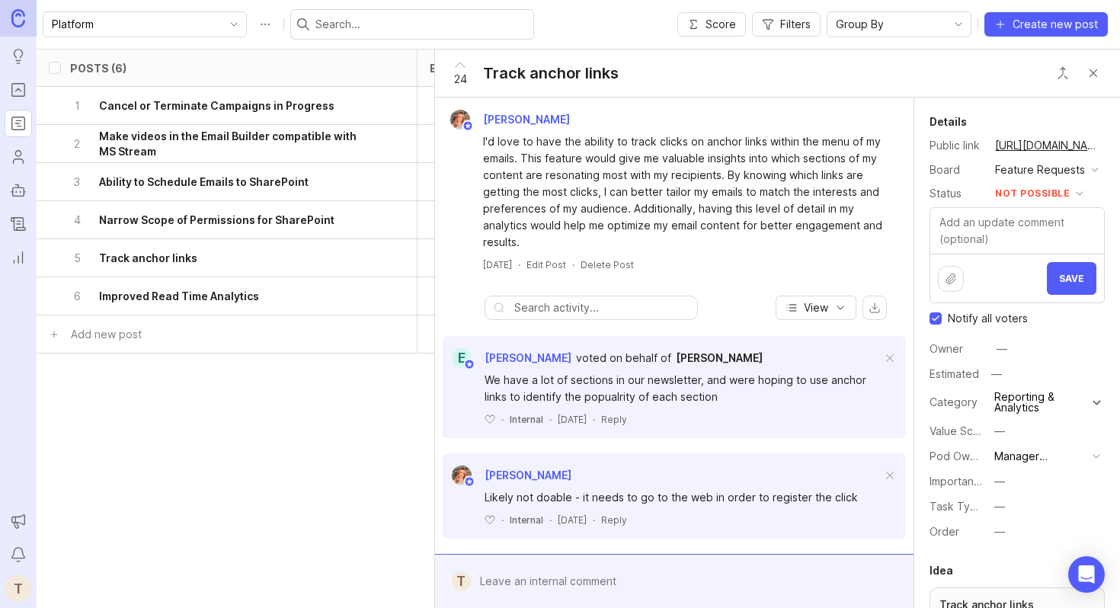
click at [1090, 75] on button "Close button" at bounding box center [1093, 73] width 30 height 30
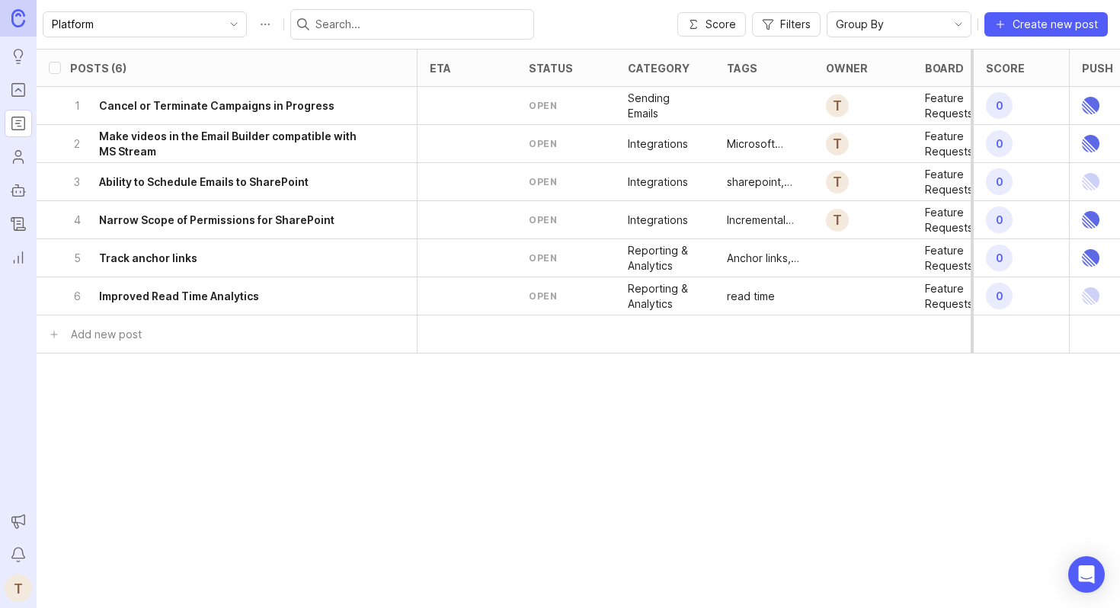
click at [313, 297] on div "6 Improved Read Time Analytics" at bounding box center [222, 295] width 304 height 37
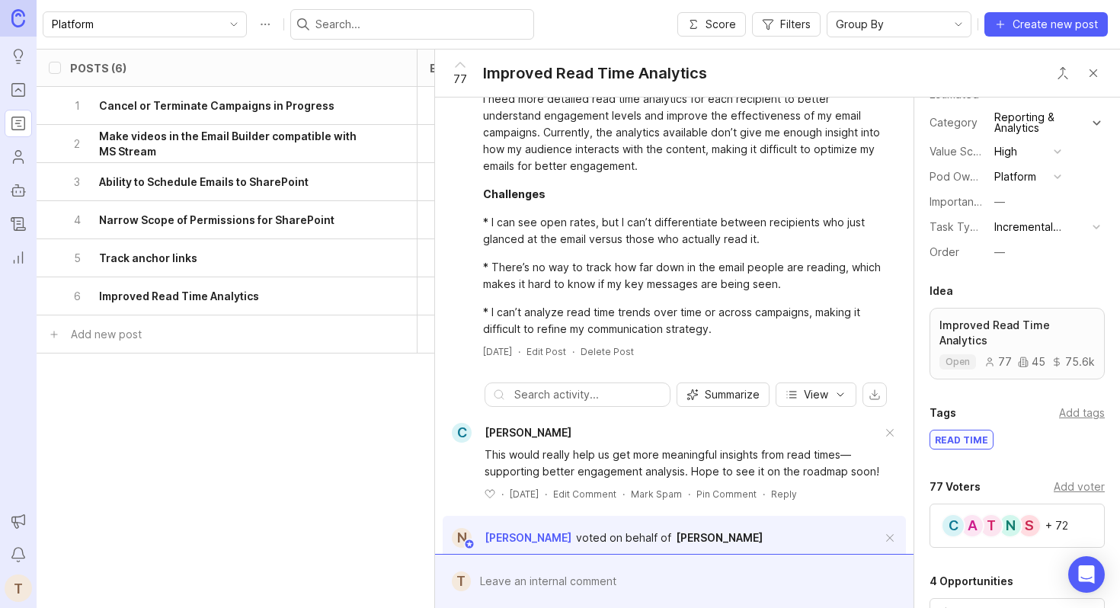
scroll to position [152, 0]
click at [323, 274] on div "5 Track anchor links" at bounding box center [222, 257] width 304 height 37
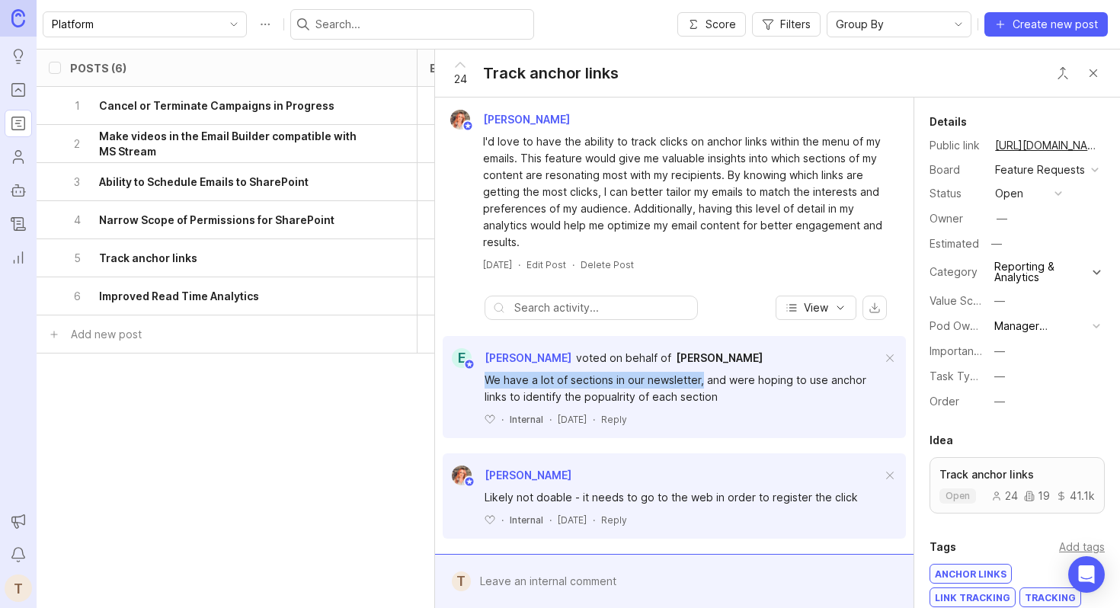
drag, startPoint x: 488, startPoint y: 377, endPoint x: 702, endPoint y: 373, distance: 214.2
click at [702, 373] on div "We have a lot of sections in our newsletter, and were hoping to use anchor link…" at bounding box center [683, 389] width 397 height 34
click at [763, 382] on div "We have a lot of sections in our newsletter, and were hoping to use anchor link…" at bounding box center [683, 389] width 397 height 34
click at [158, 291] on h6 "Improved Read Time Analytics" at bounding box center [179, 296] width 160 height 15
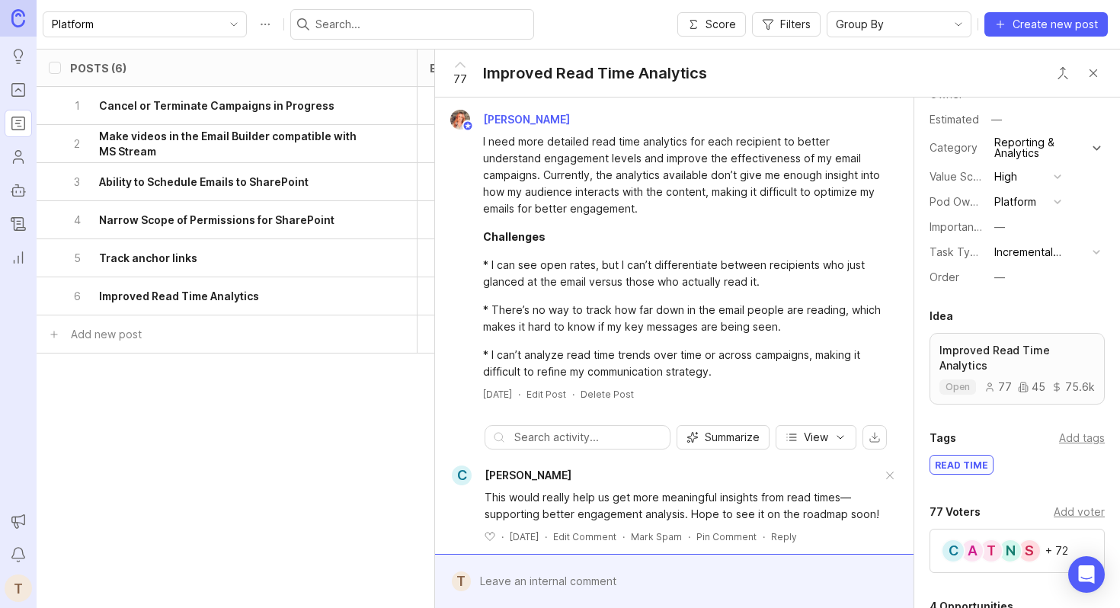
scroll to position [127, 0]
click at [172, 255] on h6 "Track anchor links" at bounding box center [148, 258] width 98 height 15
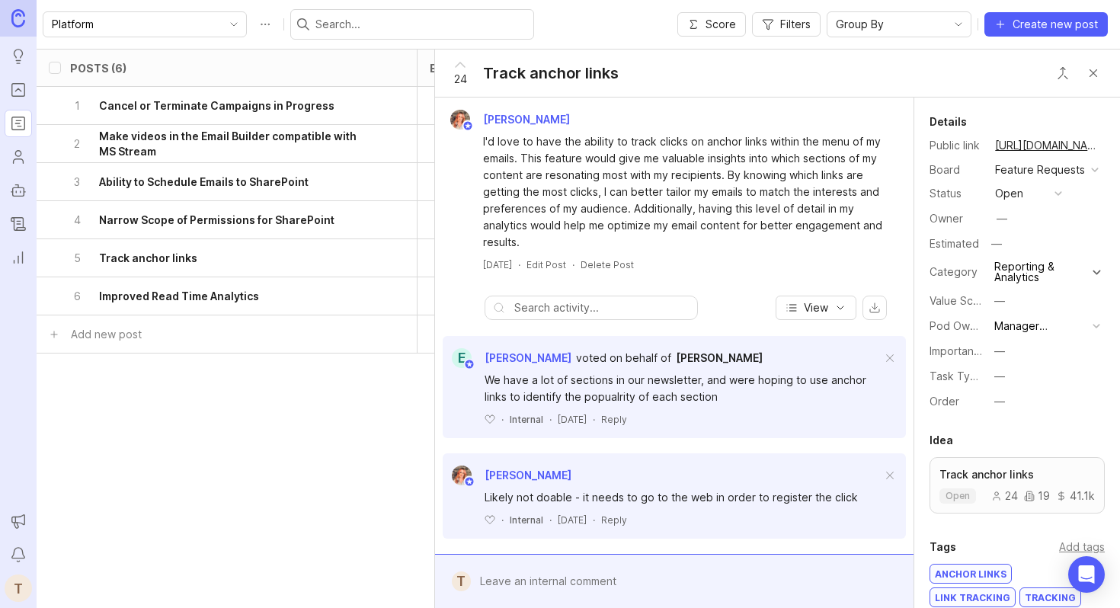
click at [377, 391] on div "Posts (6) eta status category tags owner board Value Scale Pod Ownership Task T…" at bounding box center [995, 267] width 1917 height 437
click at [395, 226] on icon "delete post" at bounding box center [395, 220] width 13 height 15
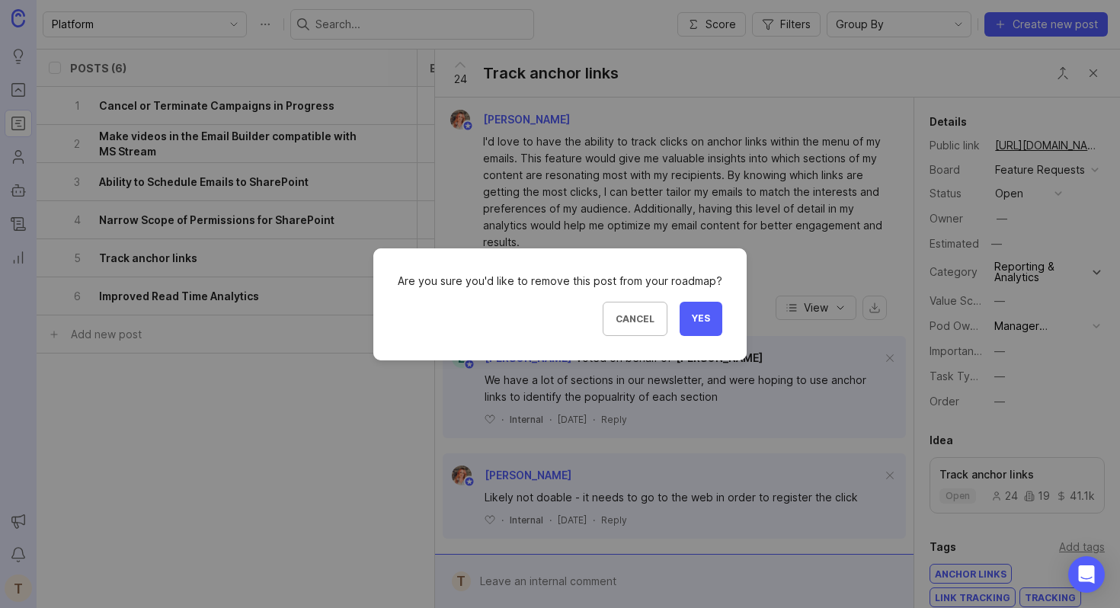
click at [692, 318] on span "Yes" at bounding box center [701, 318] width 18 height 13
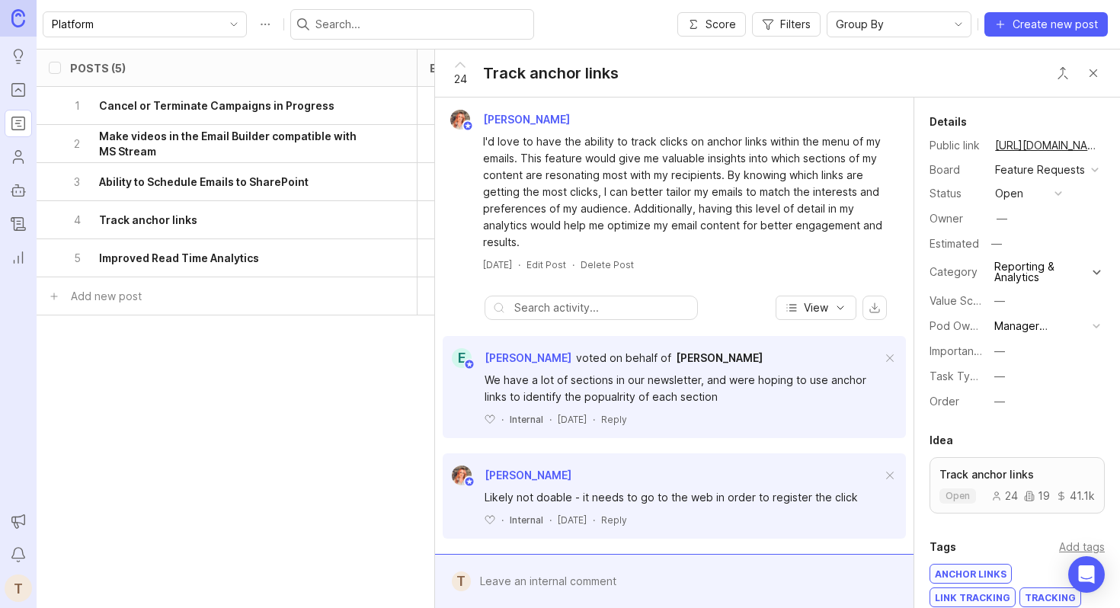
click at [226, 254] on h6 "Improved Read Time Analytics" at bounding box center [179, 258] width 160 height 15
